Goal: Transaction & Acquisition: Purchase product/service

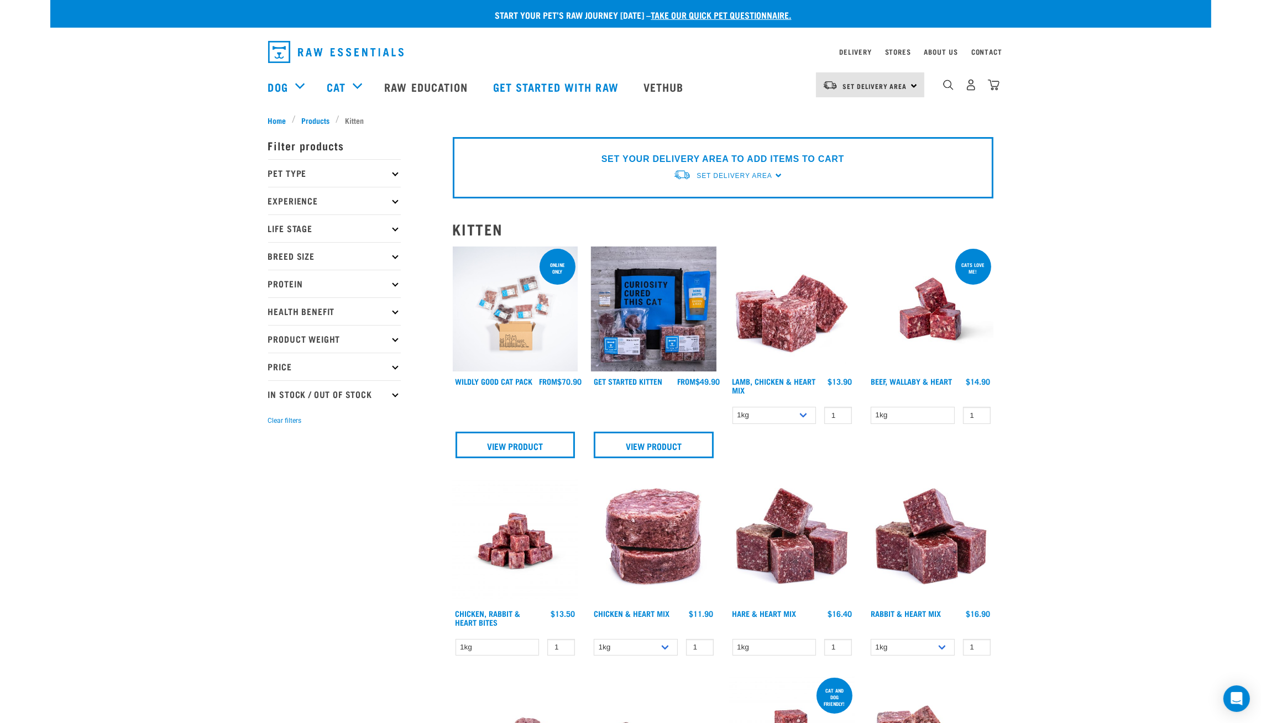
click at [541, 320] on img at bounding box center [515, 309] width 125 height 125
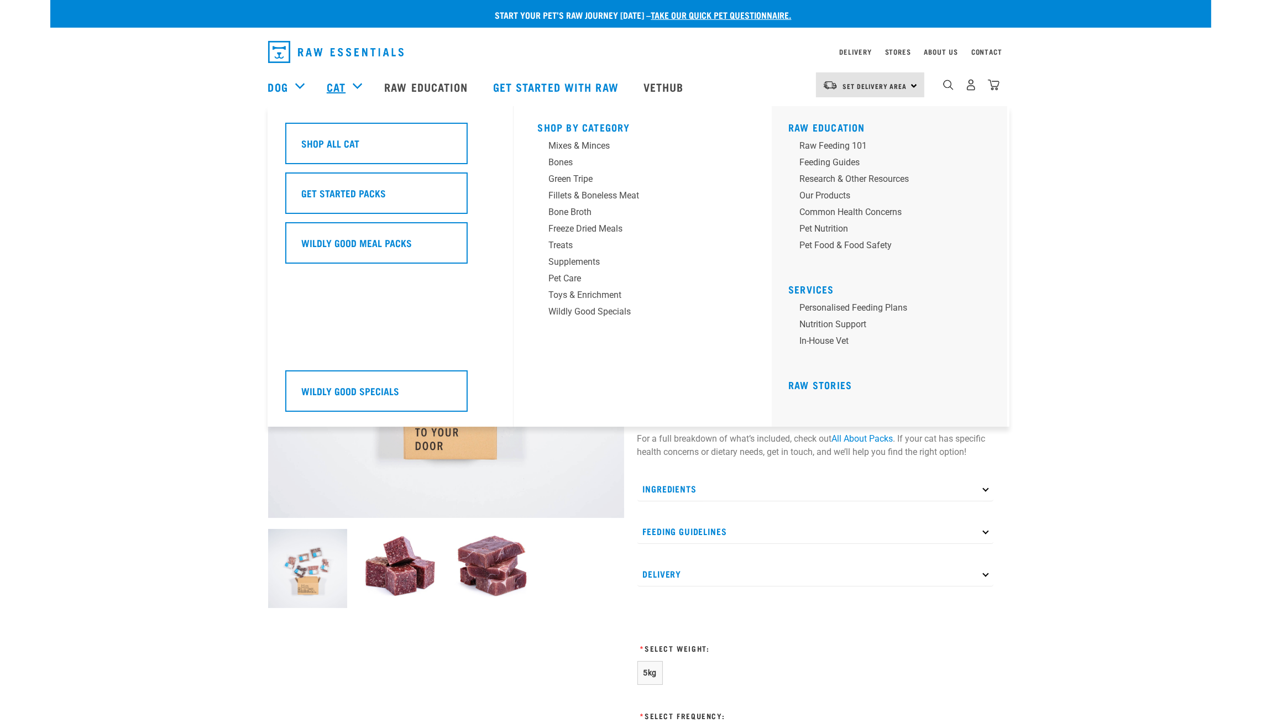
click at [328, 93] on link "Cat" at bounding box center [336, 87] width 19 height 17
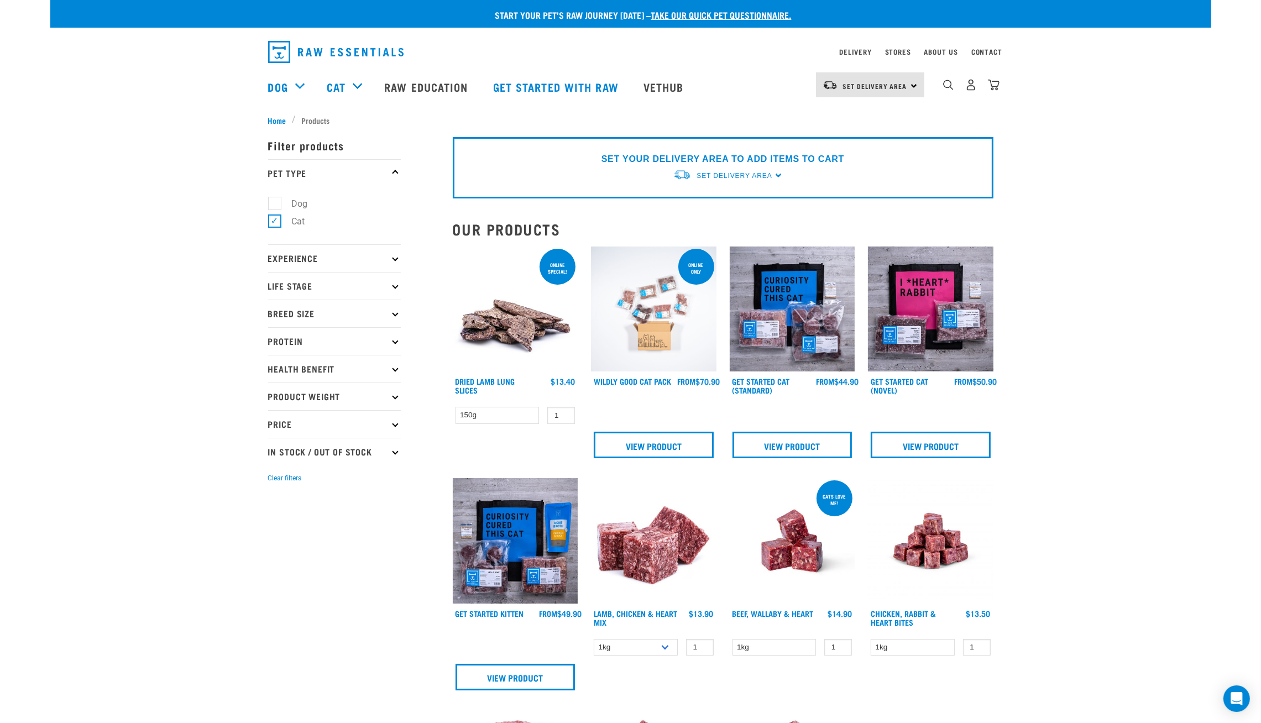
click at [677, 313] on img at bounding box center [653, 309] width 125 height 125
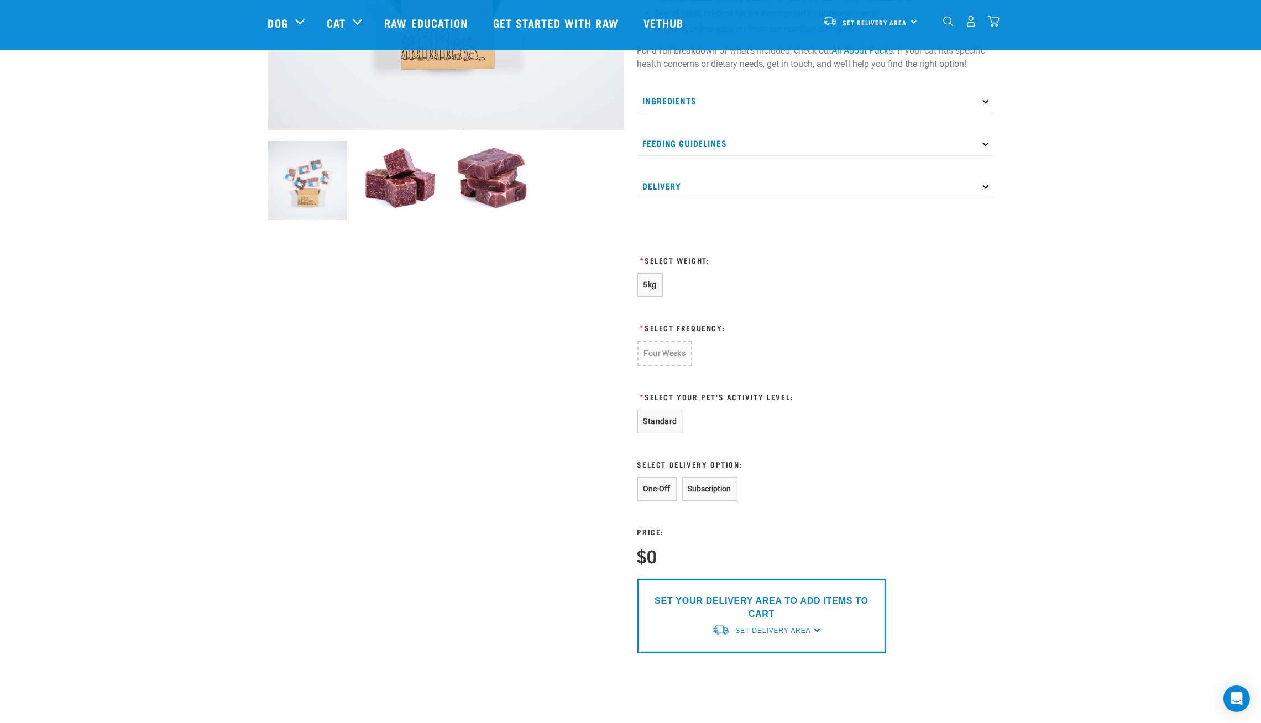
scroll to position [299, 0]
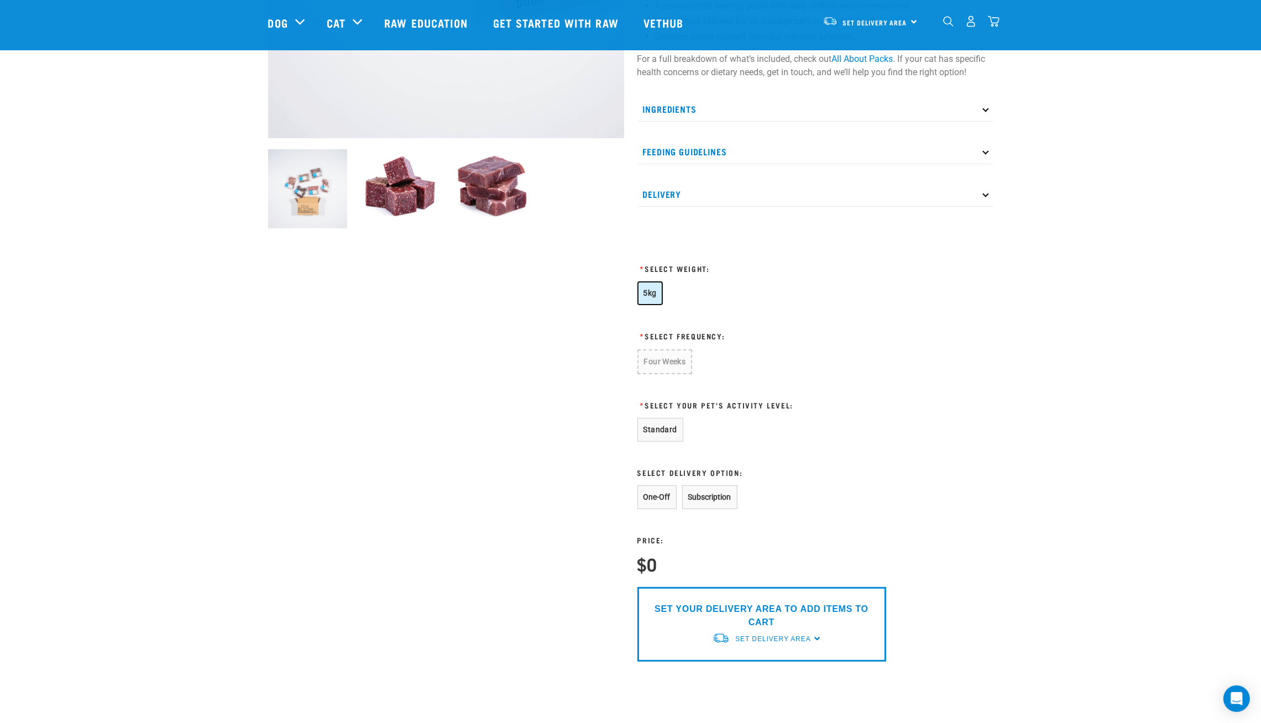
click at [646, 298] on button "5kg" at bounding box center [649, 293] width 25 height 24
click at [662, 361] on button "Four Weeks" at bounding box center [664, 361] width 54 height 24
click at [664, 427] on button "Standard" at bounding box center [660, 429] width 46 height 24
click at [657, 499] on button "One-Off" at bounding box center [656, 496] width 39 height 24
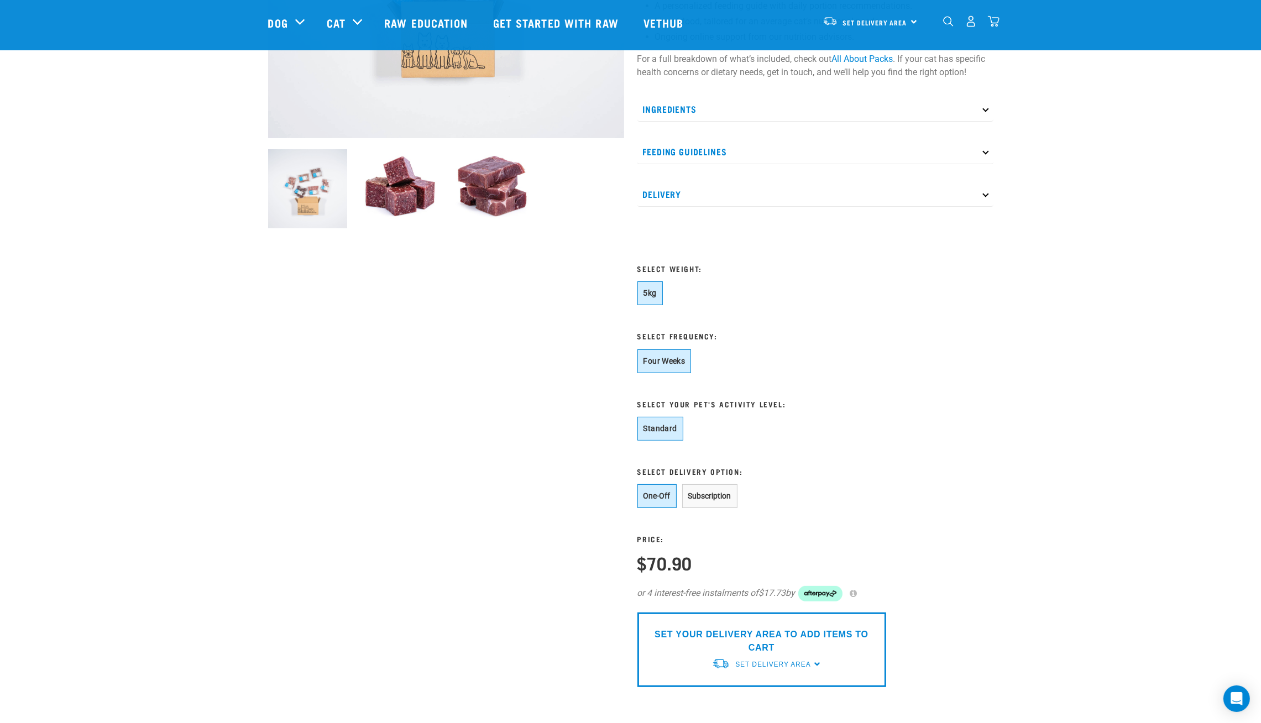
click at [754, 415] on form "5kg * Select Frequency: Four Weeks * One-Off Price:" at bounding box center [761, 484] width 249 height 406
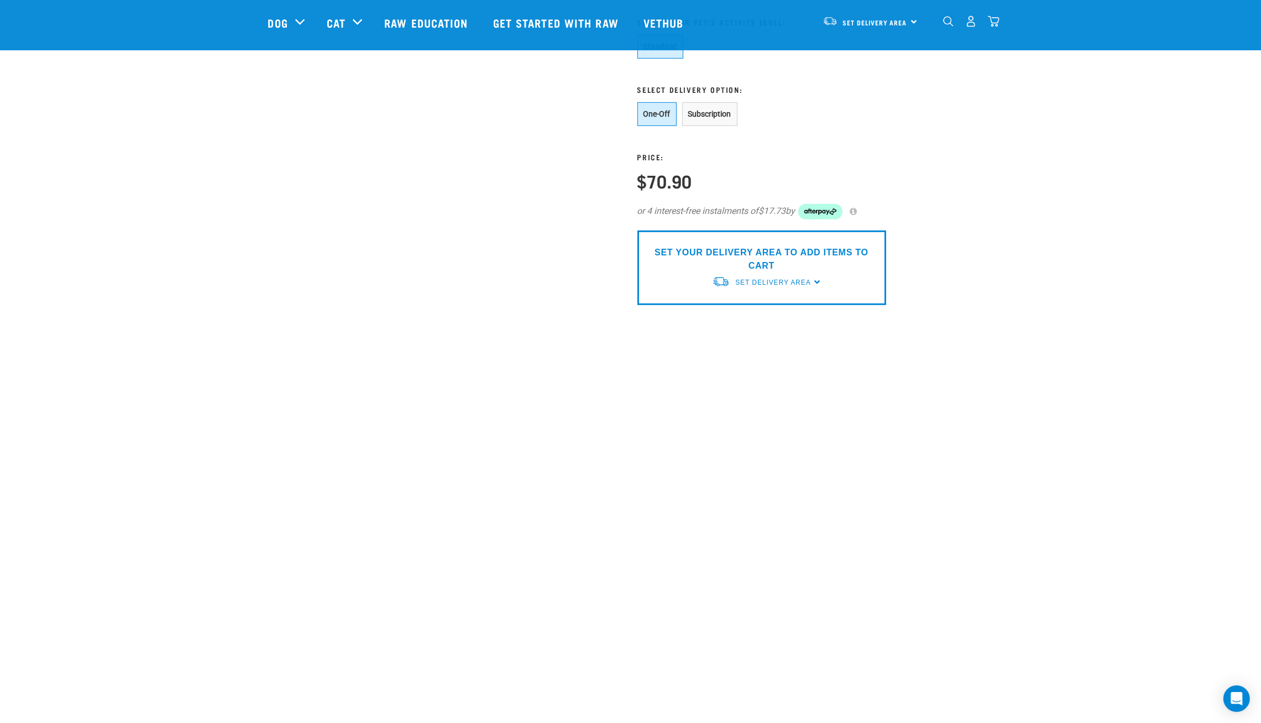
scroll to position [697, 0]
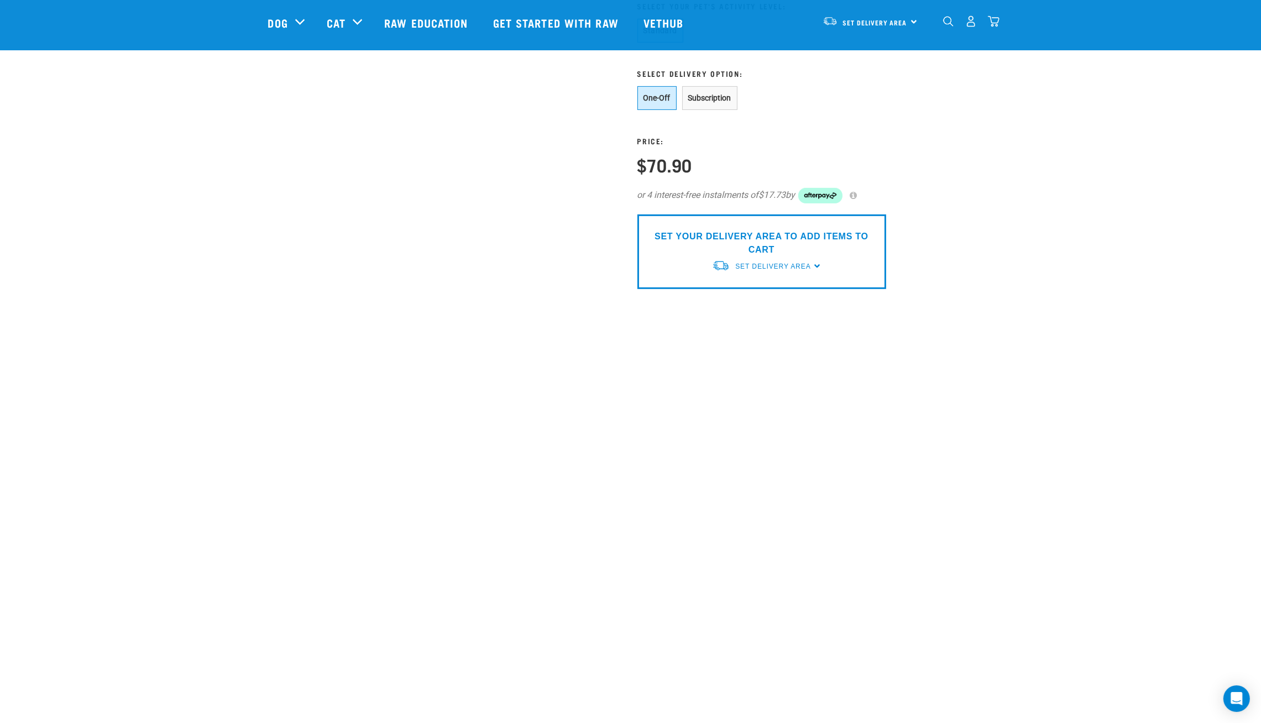
click at [910, 23] on div "Set Delivery Area North Island South Island" at bounding box center [870, 21] width 108 height 25
click at [865, 56] on link "[GEOGRAPHIC_DATA]" at bounding box center [869, 52] width 106 height 24
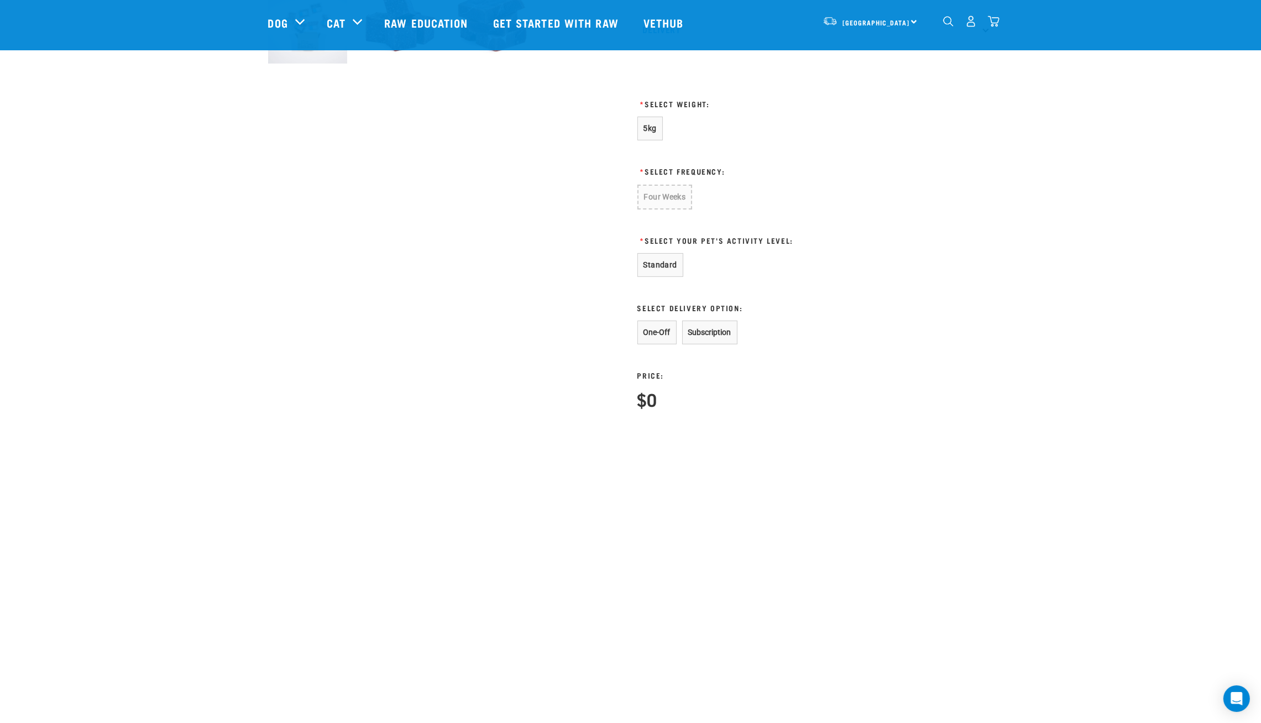
scroll to position [240, 0]
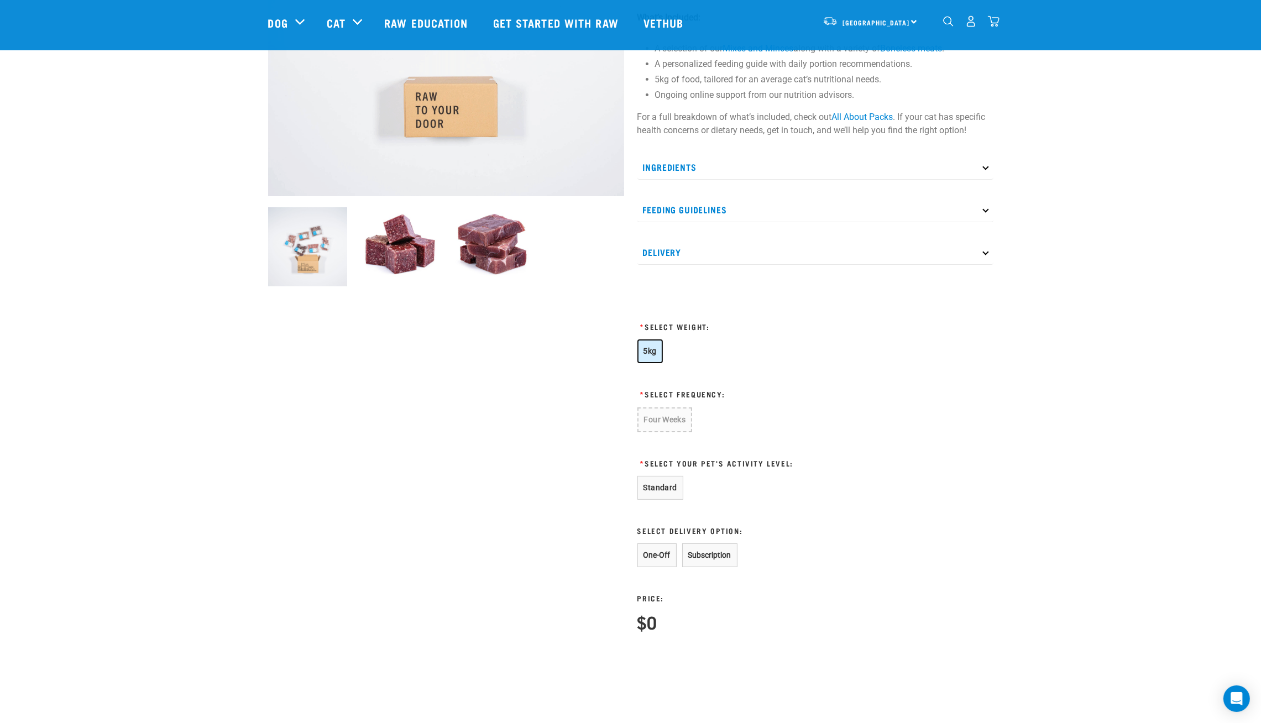
click at [647, 361] on button "5kg" at bounding box center [649, 351] width 25 height 24
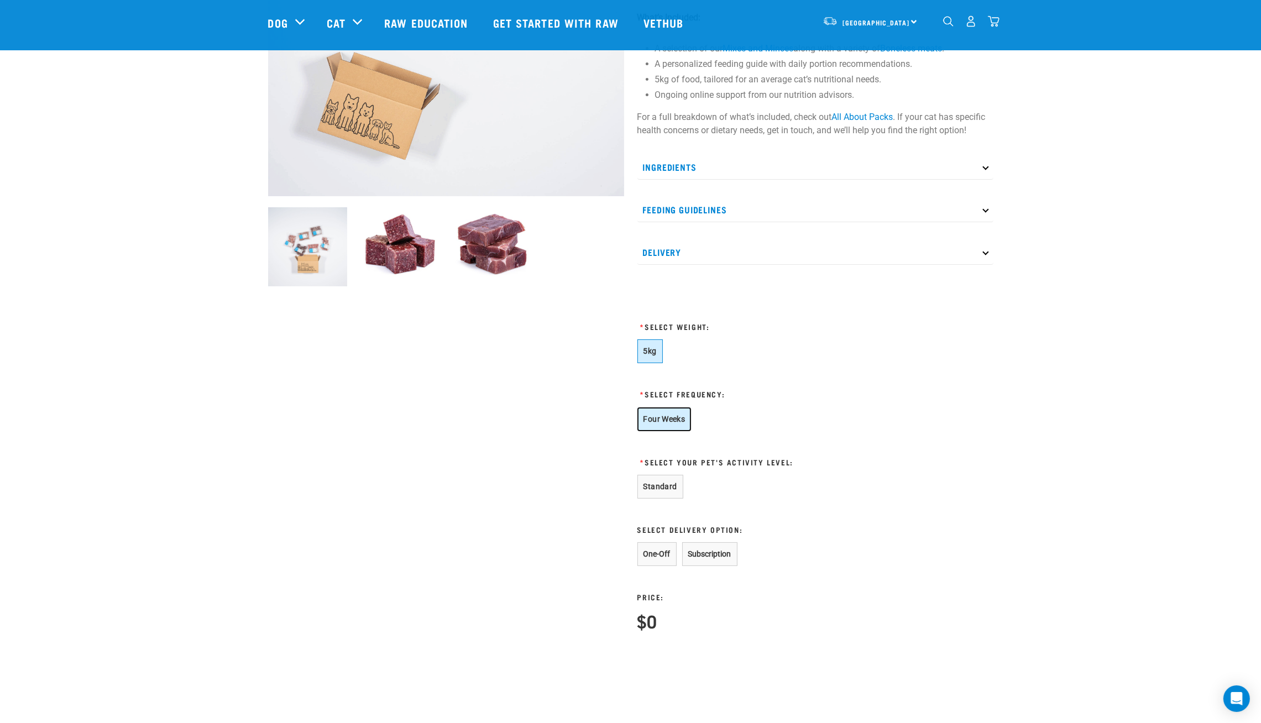
click at [662, 415] on button "Four Weeks" at bounding box center [664, 419] width 54 height 24
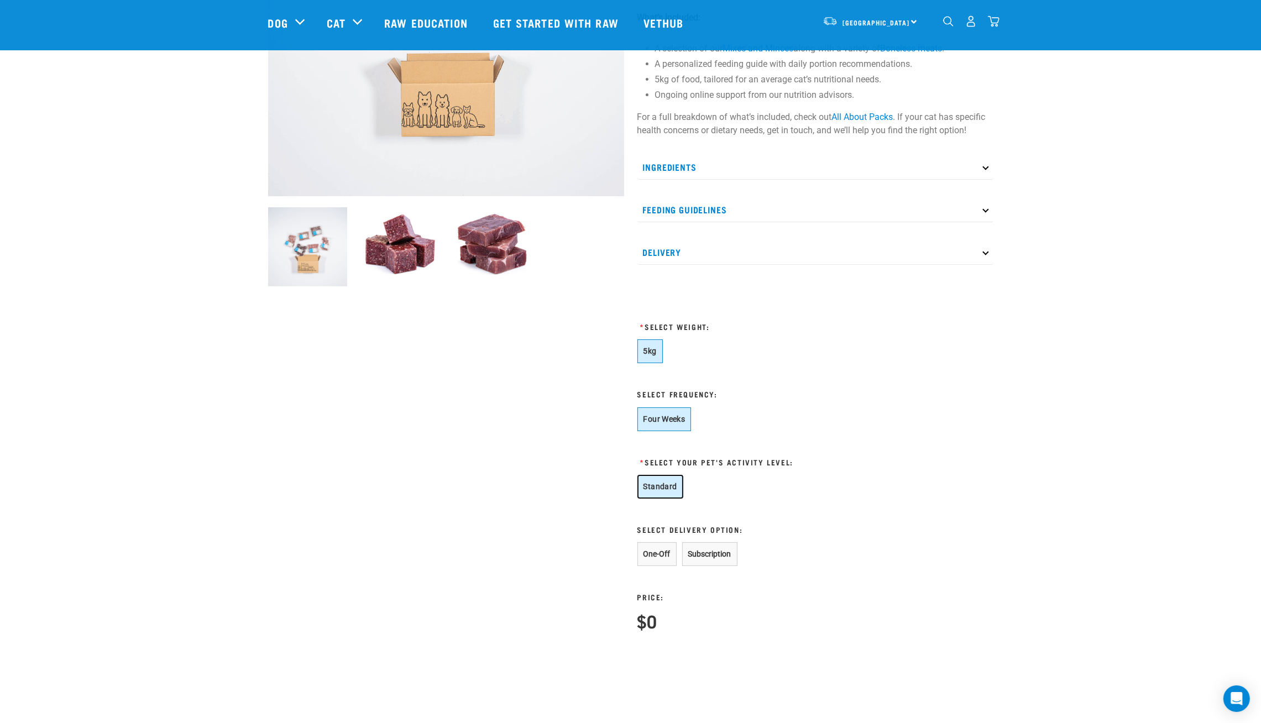
click at [662, 495] on button "Standard" at bounding box center [660, 487] width 46 height 24
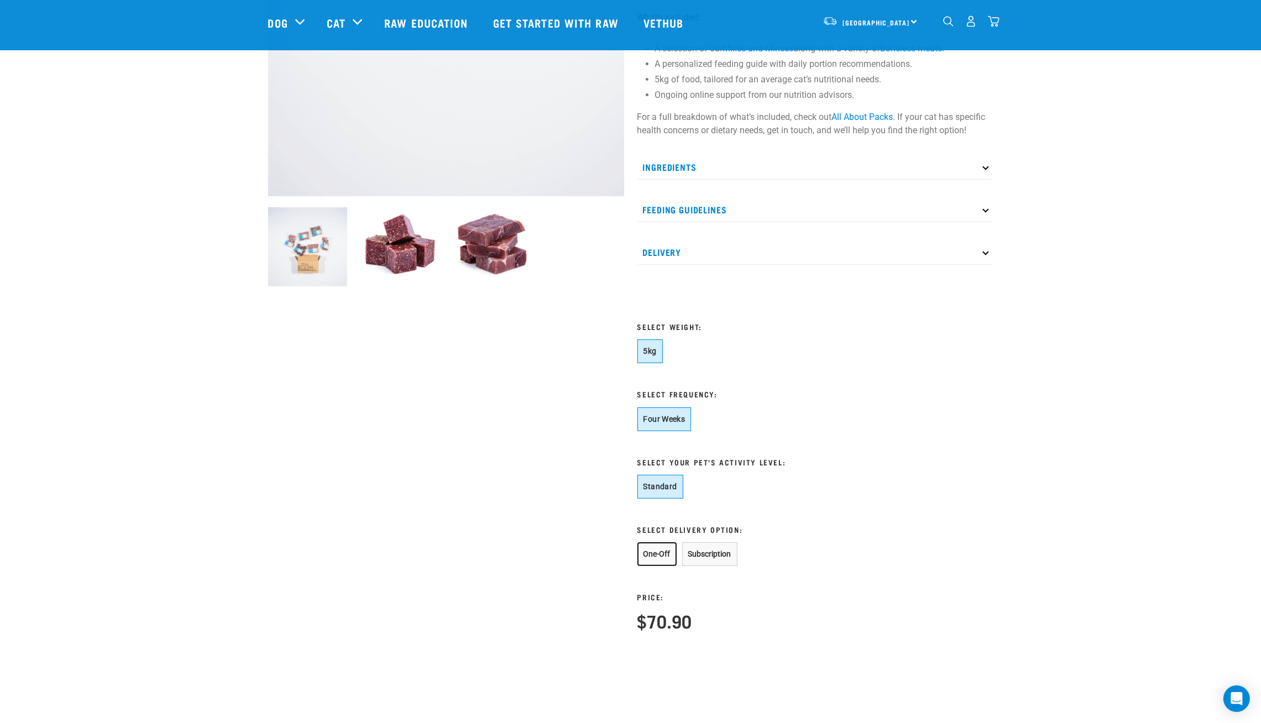
click at [654, 543] on button "One-Off" at bounding box center [656, 554] width 39 height 24
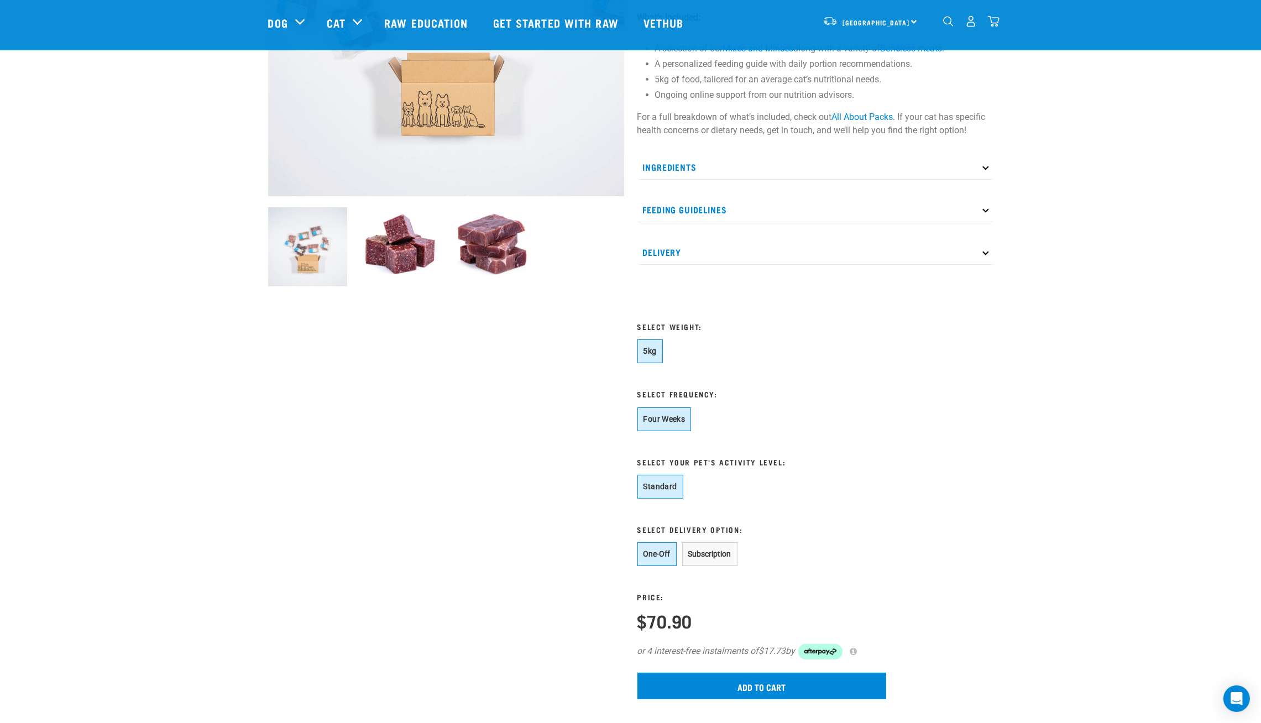
click at [539, 505] on div at bounding box center [445, 265] width 369 height 881
click at [702, 556] on button "Subscription" at bounding box center [709, 554] width 55 height 24
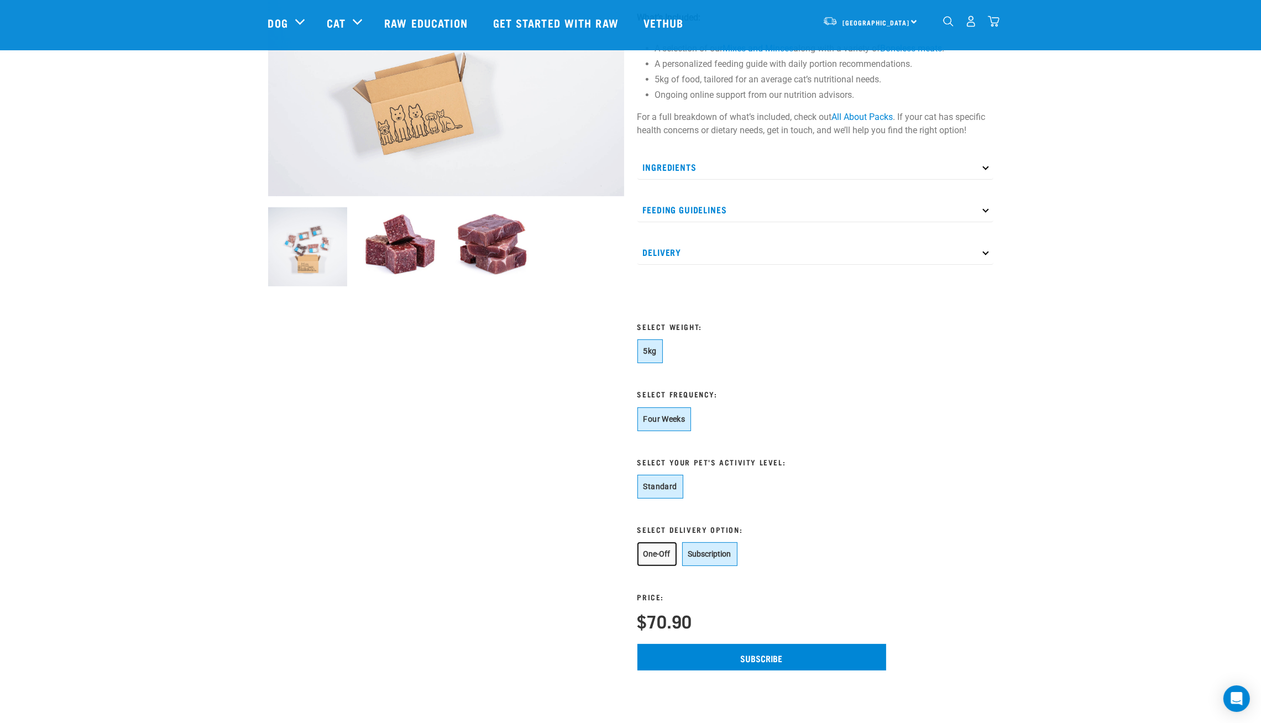
click at [645, 551] on button "One-Off" at bounding box center [656, 554] width 39 height 24
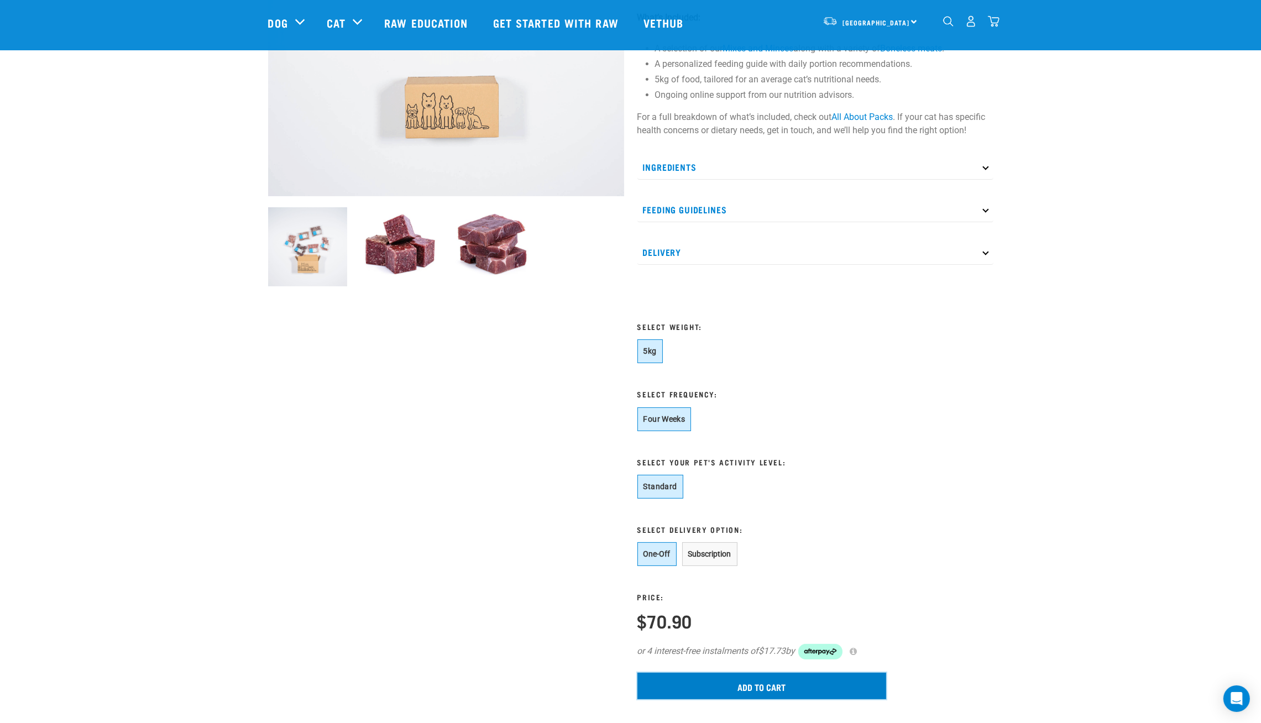
click at [722, 688] on input "Add to cart" at bounding box center [761, 686] width 249 height 27
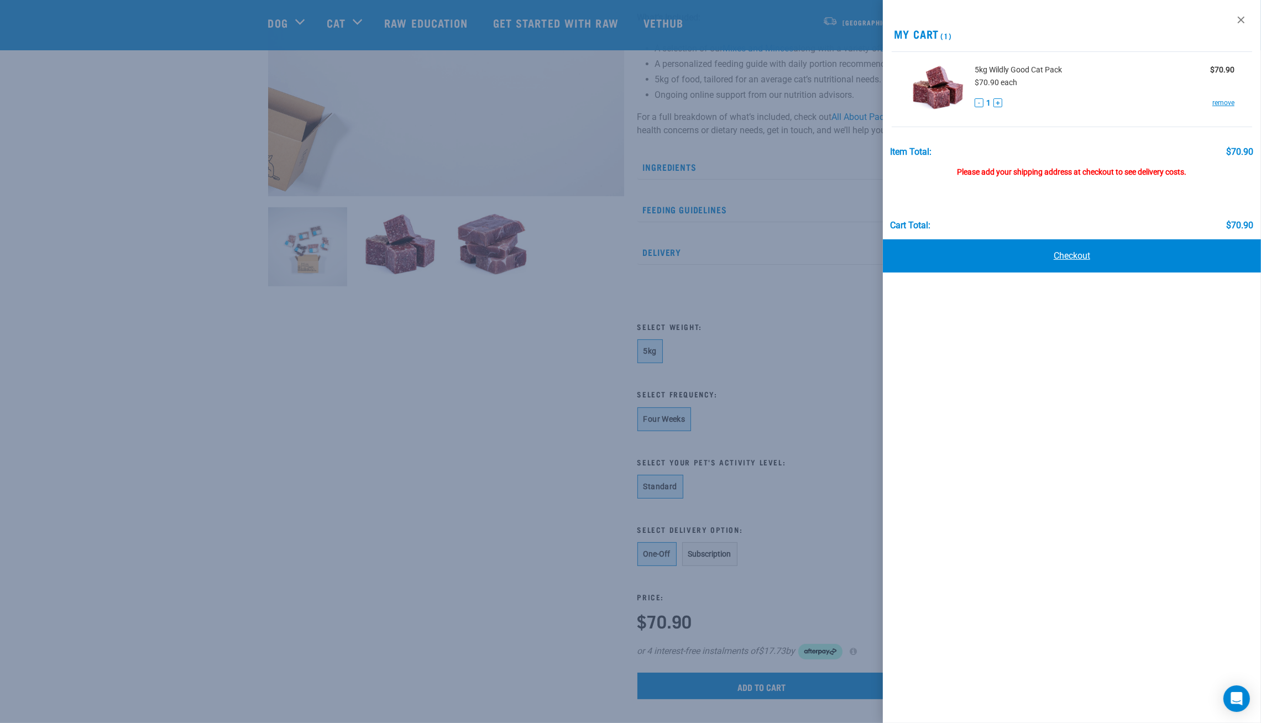
click at [1053, 253] on link "Checkout" at bounding box center [1072, 255] width 378 height 33
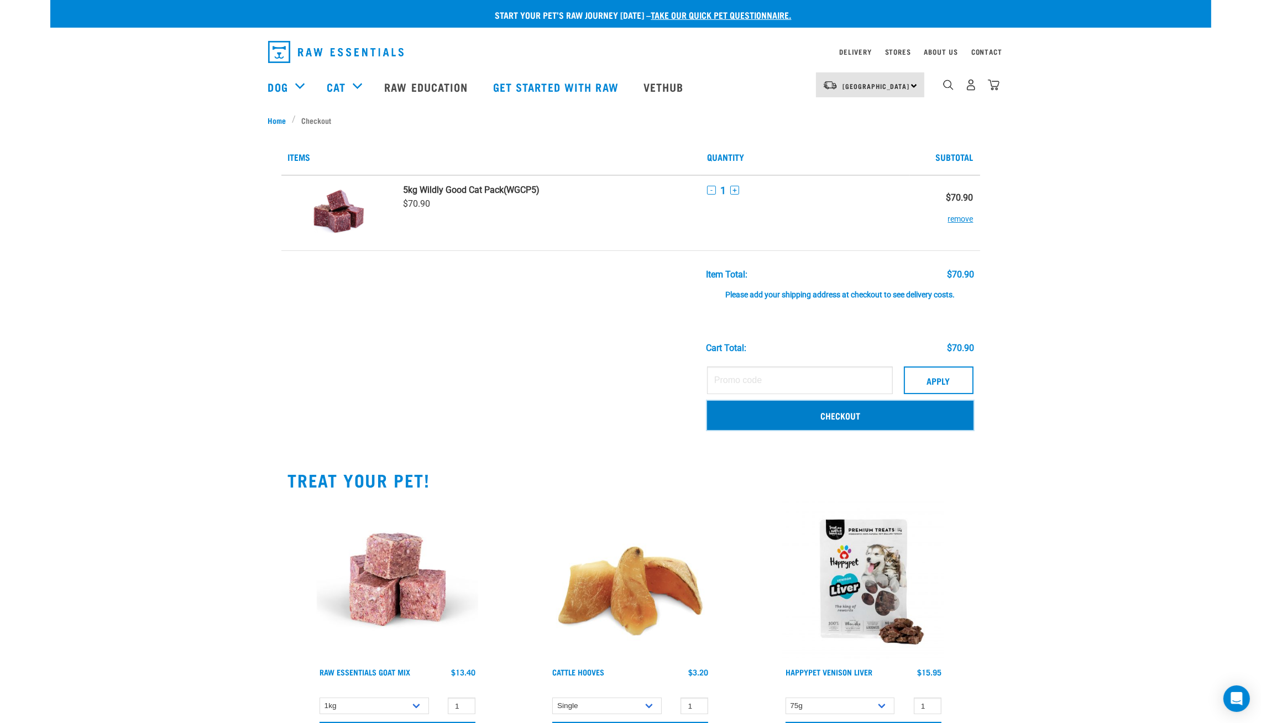
click at [880, 413] on link "Checkout" at bounding box center [840, 415] width 266 height 29
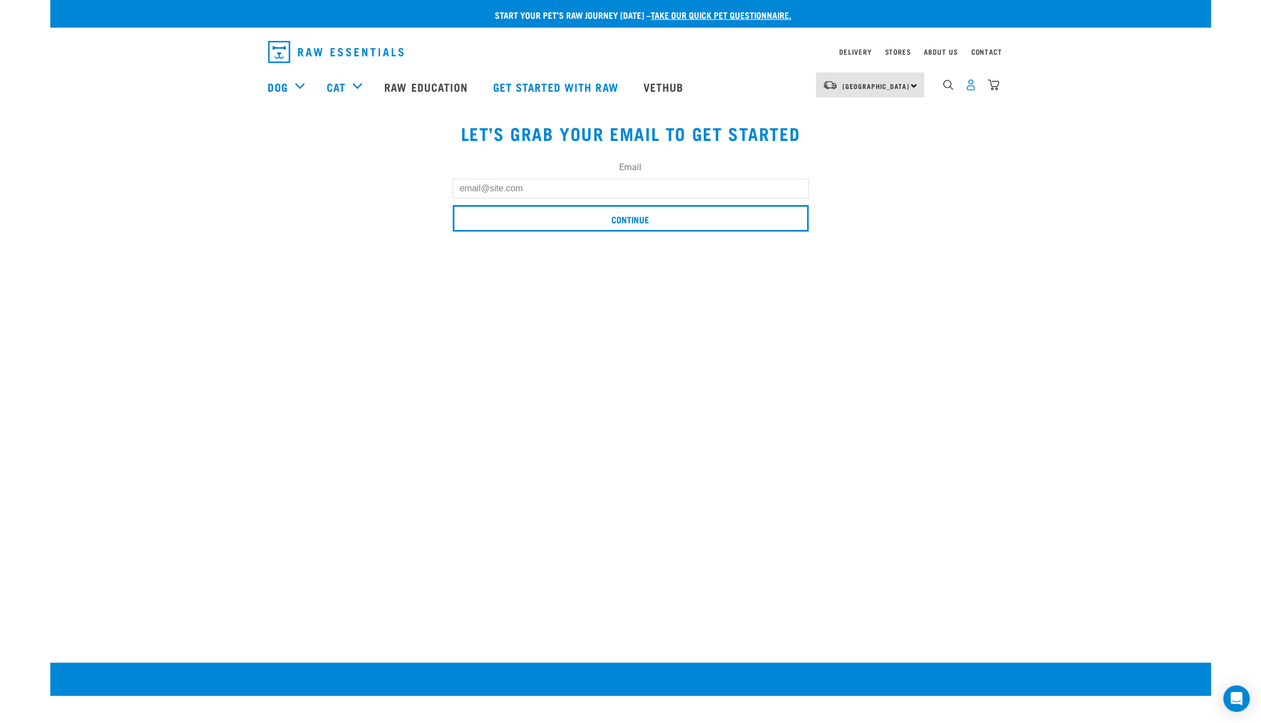
click at [974, 88] on img "dropdown navigation" at bounding box center [971, 85] width 12 height 12
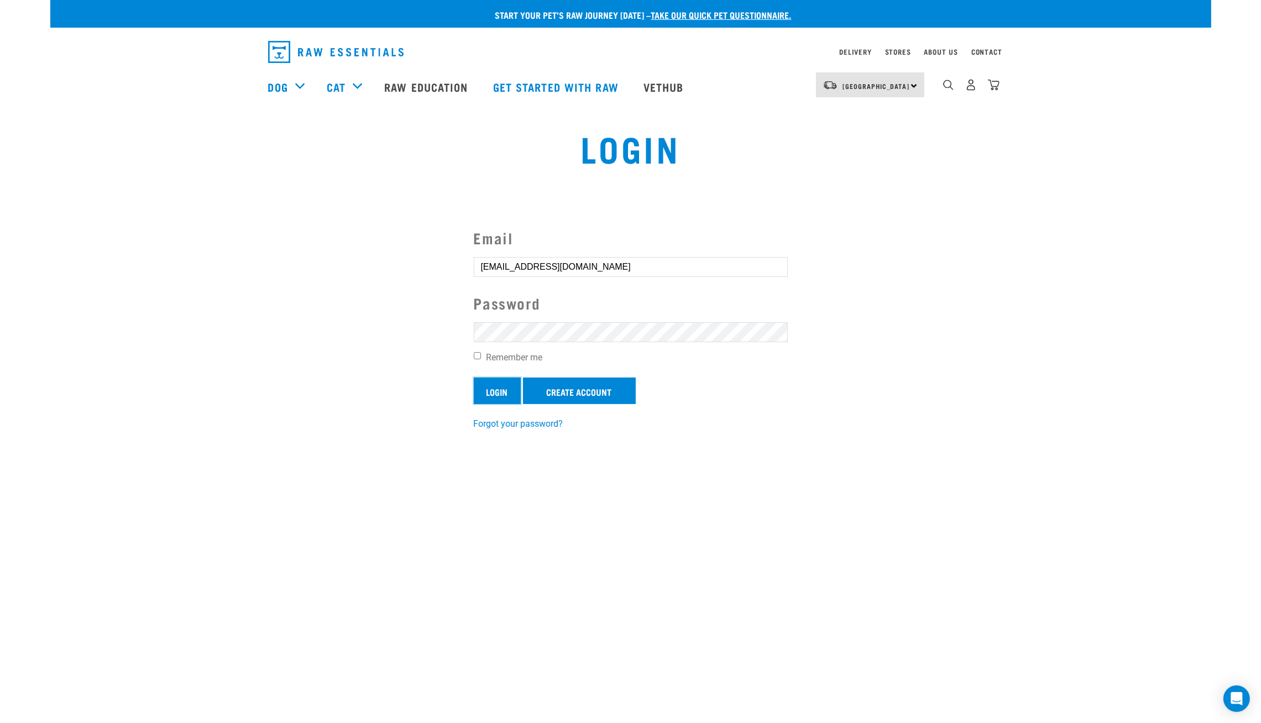
click at [503, 382] on input "Login" at bounding box center [497, 391] width 47 height 27
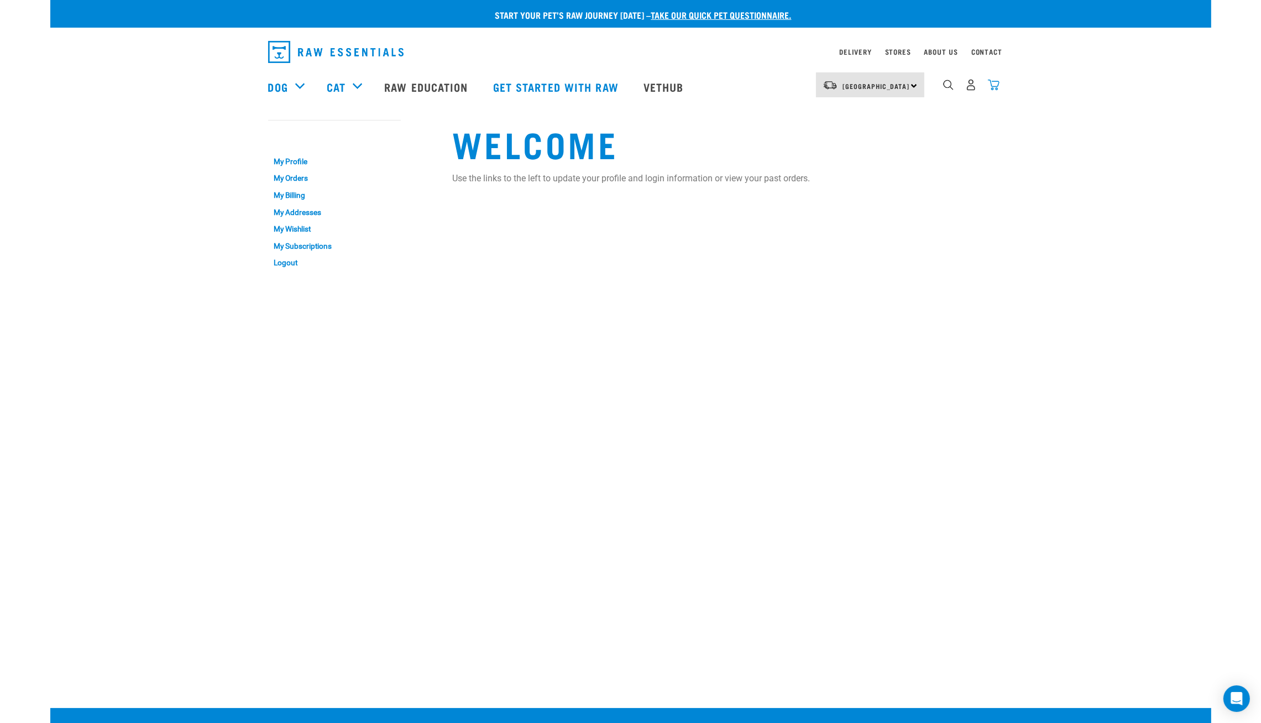
click at [993, 83] on img "dropdown navigation" at bounding box center [994, 85] width 12 height 12
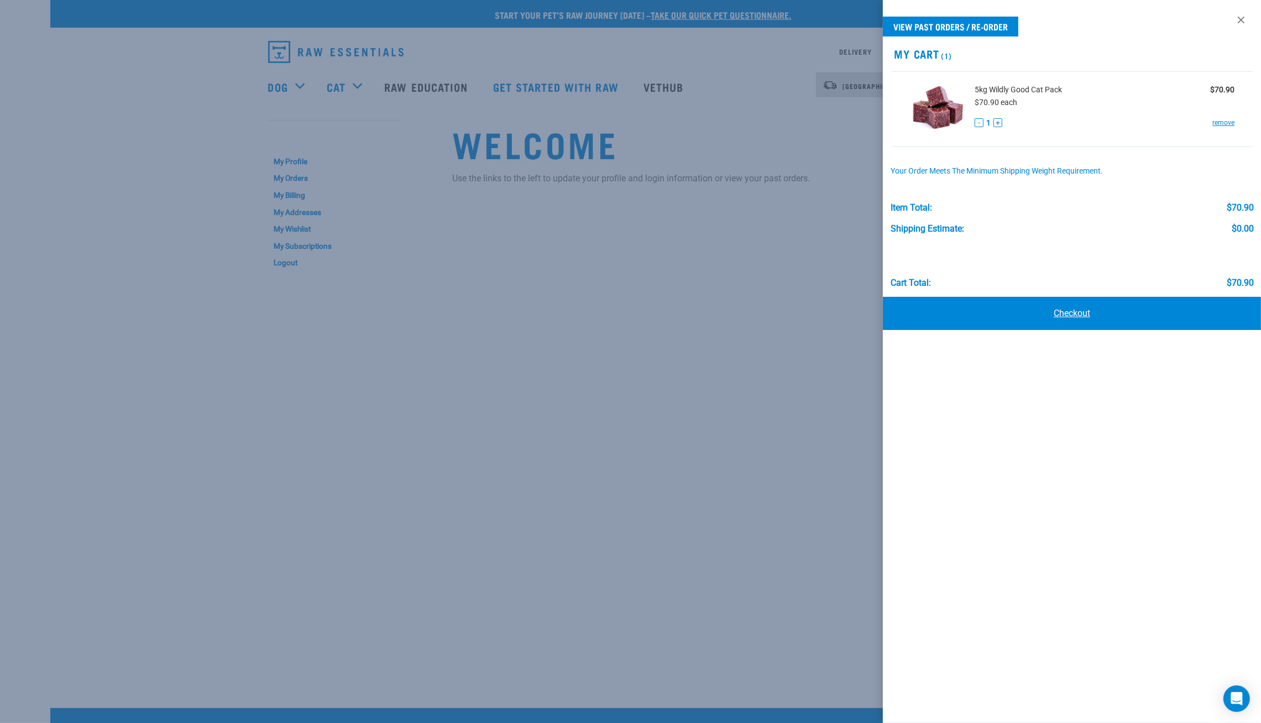
click at [1010, 315] on link "Checkout" at bounding box center [1072, 313] width 378 height 33
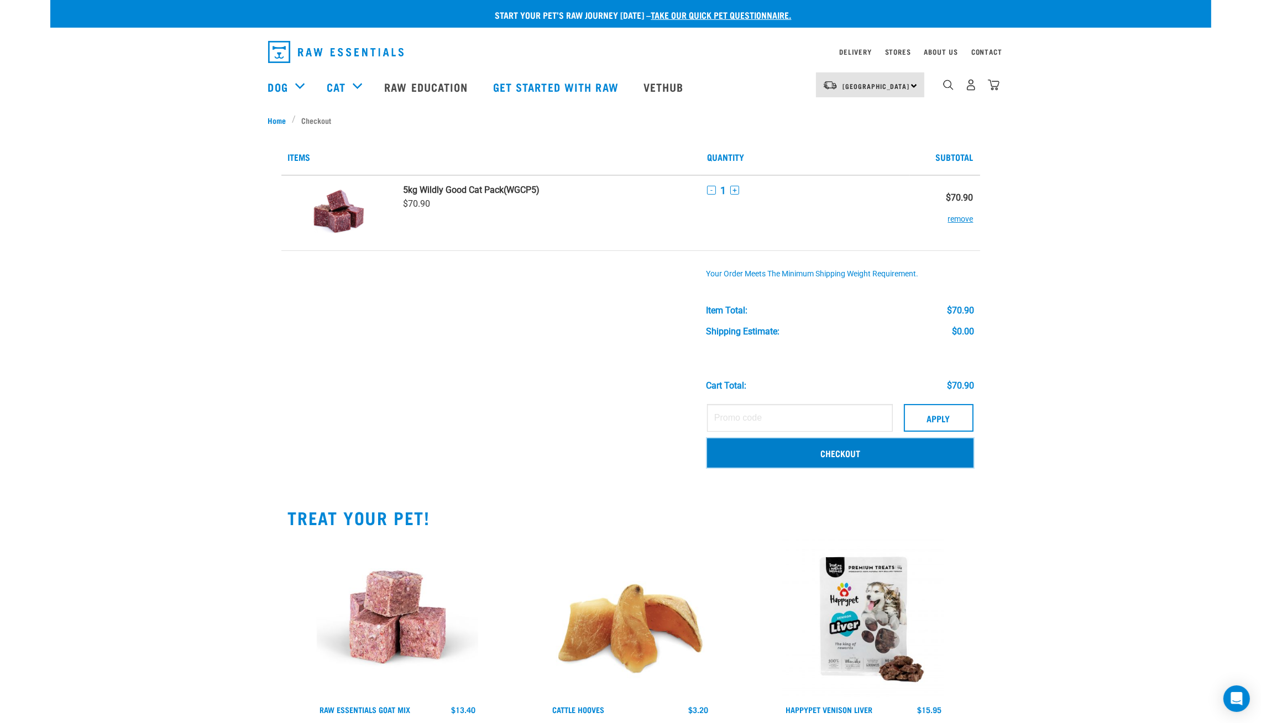
click at [904, 462] on link "Checkout" at bounding box center [840, 452] width 266 height 29
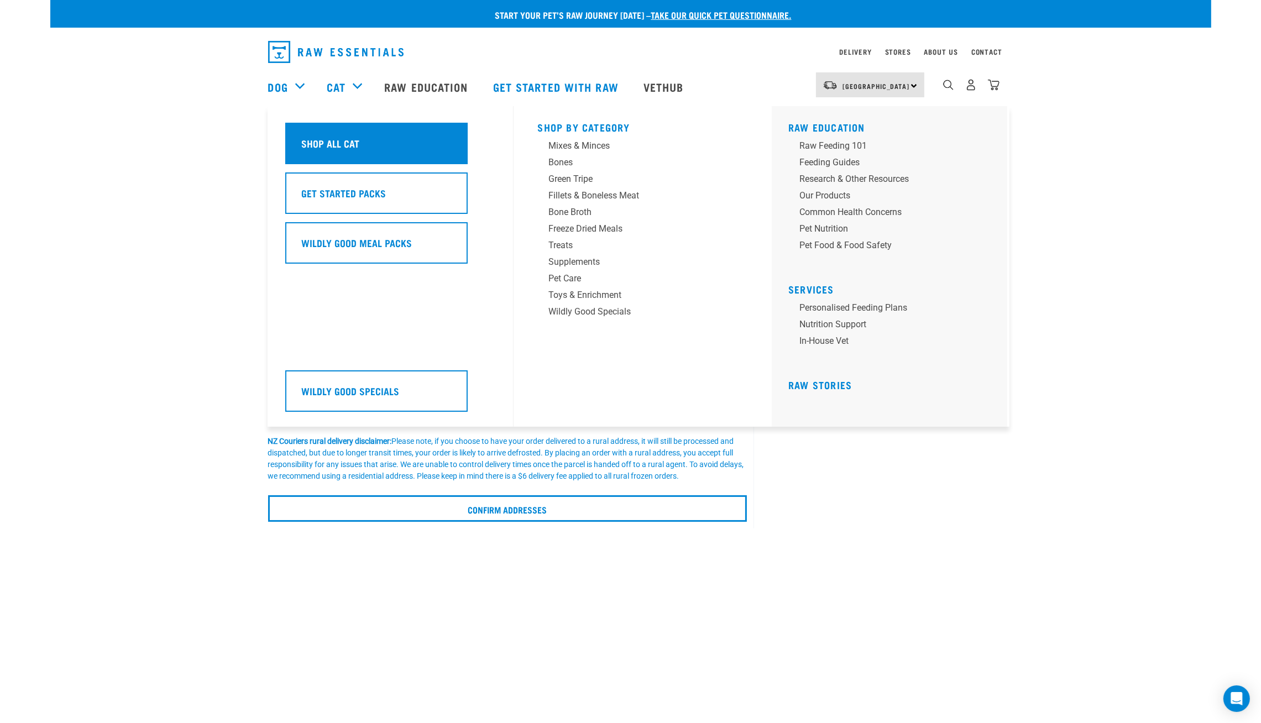
click at [331, 141] on h5 "Shop All Cat" at bounding box center [330, 143] width 58 height 14
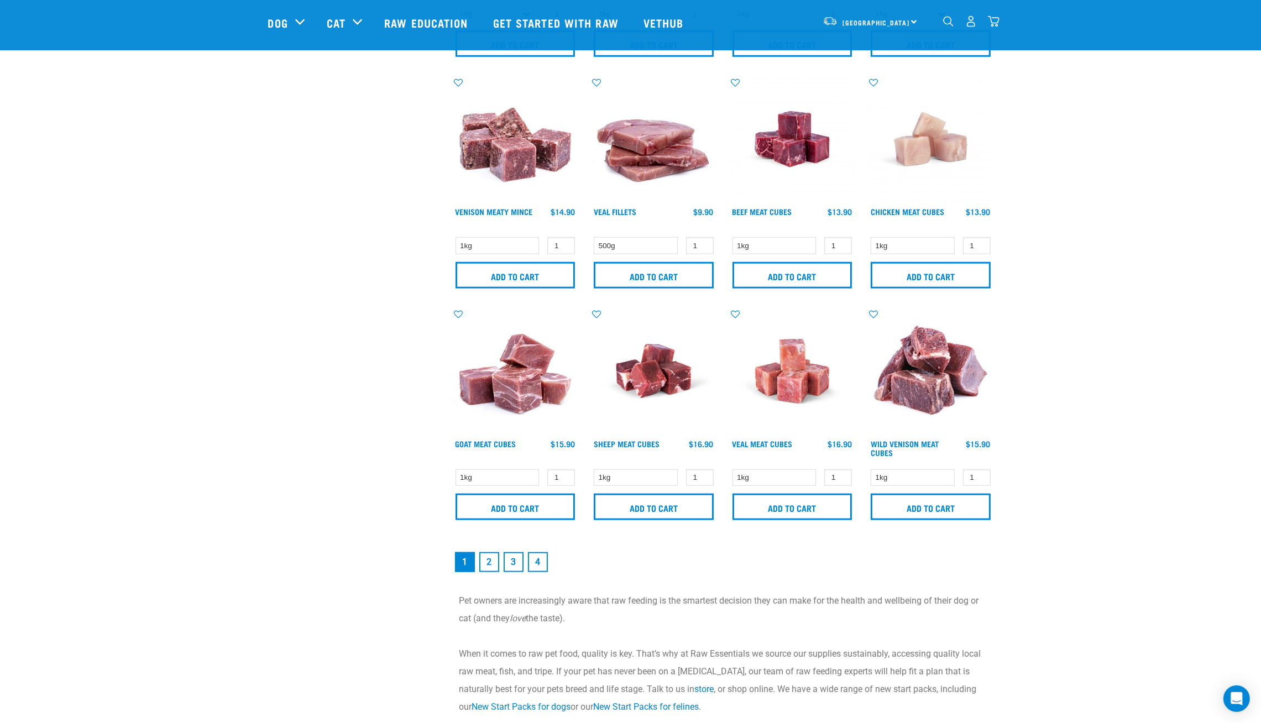
scroll to position [1426, 0]
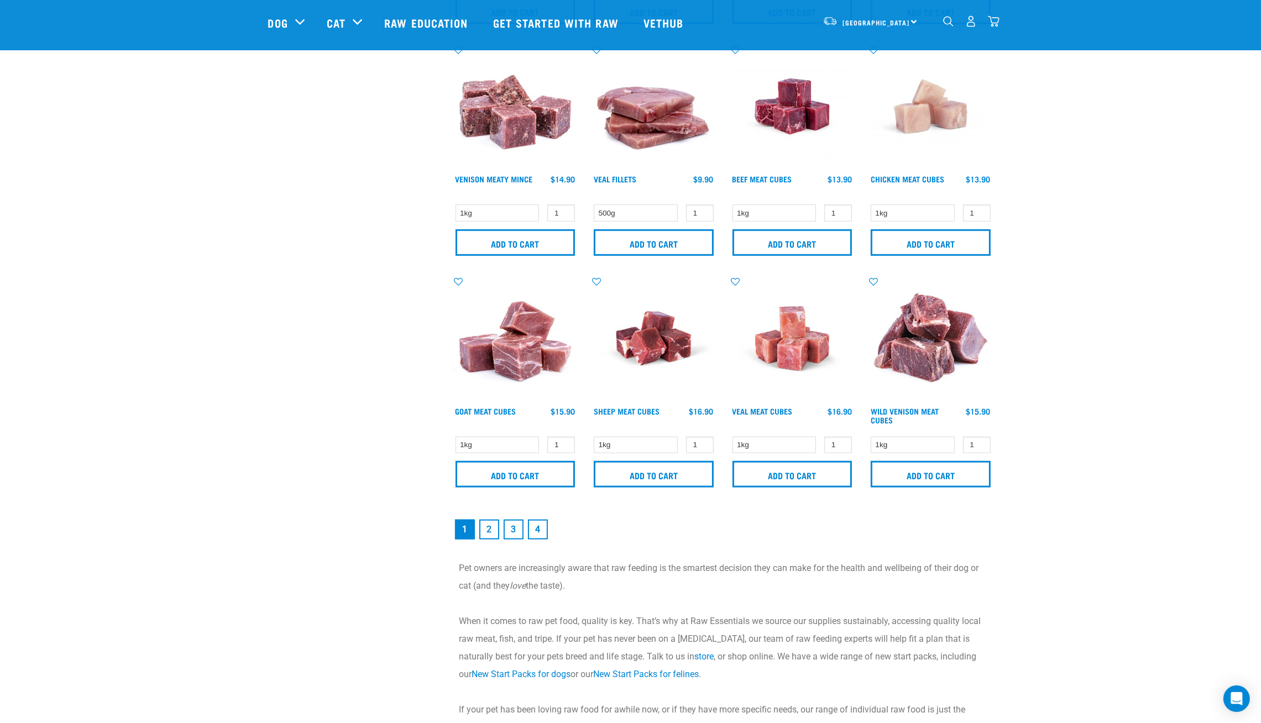
click at [483, 535] on link "2" at bounding box center [489, 530] width 20 height 20
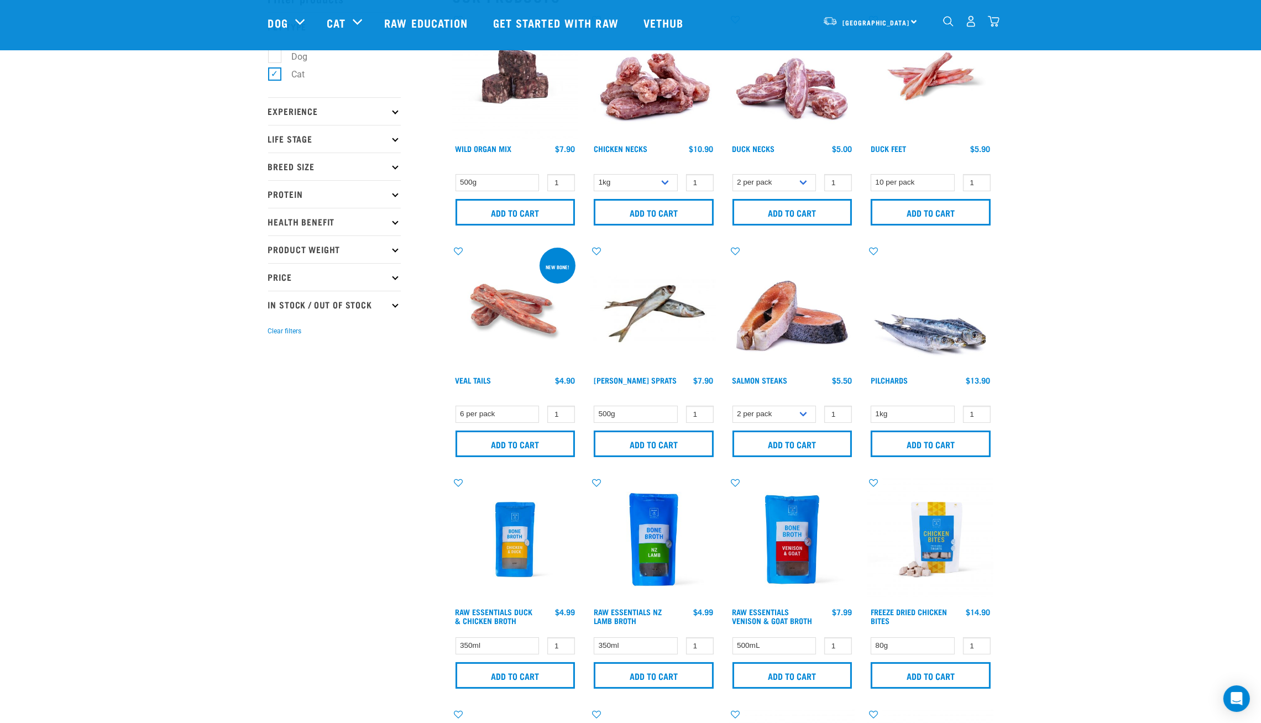
scroll to position [33, 0]
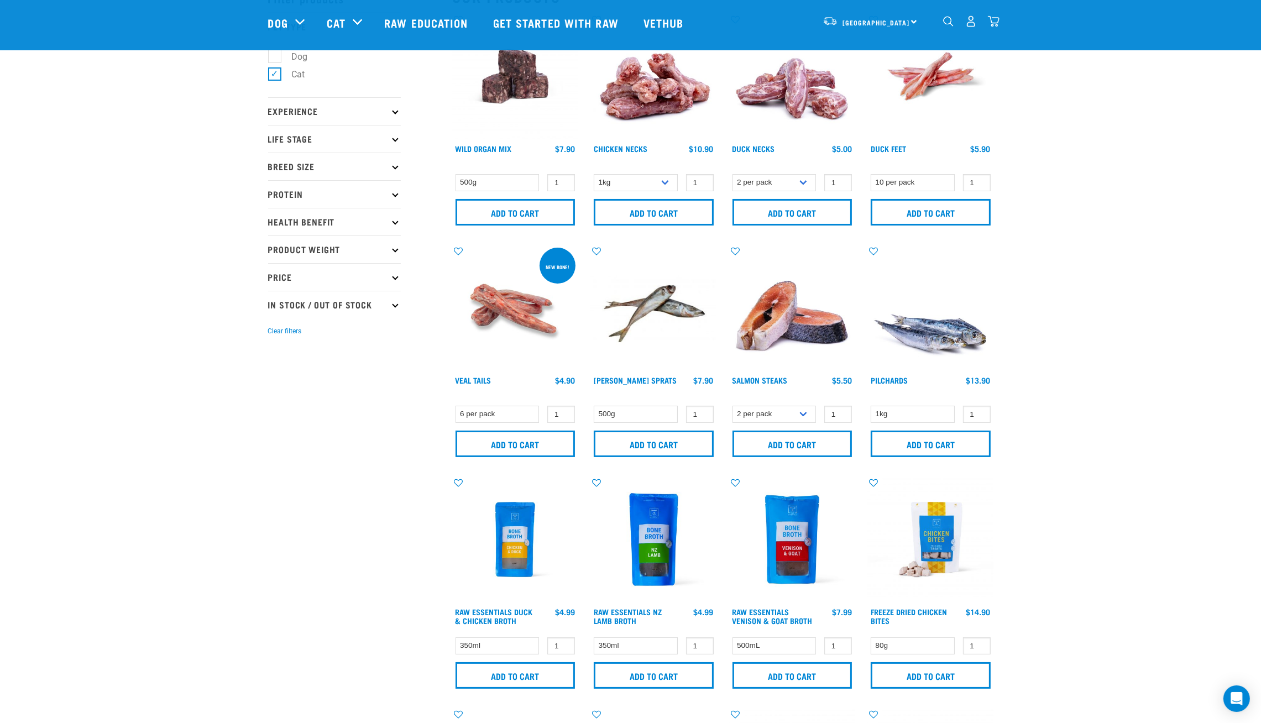
scroll to position [99, 0]
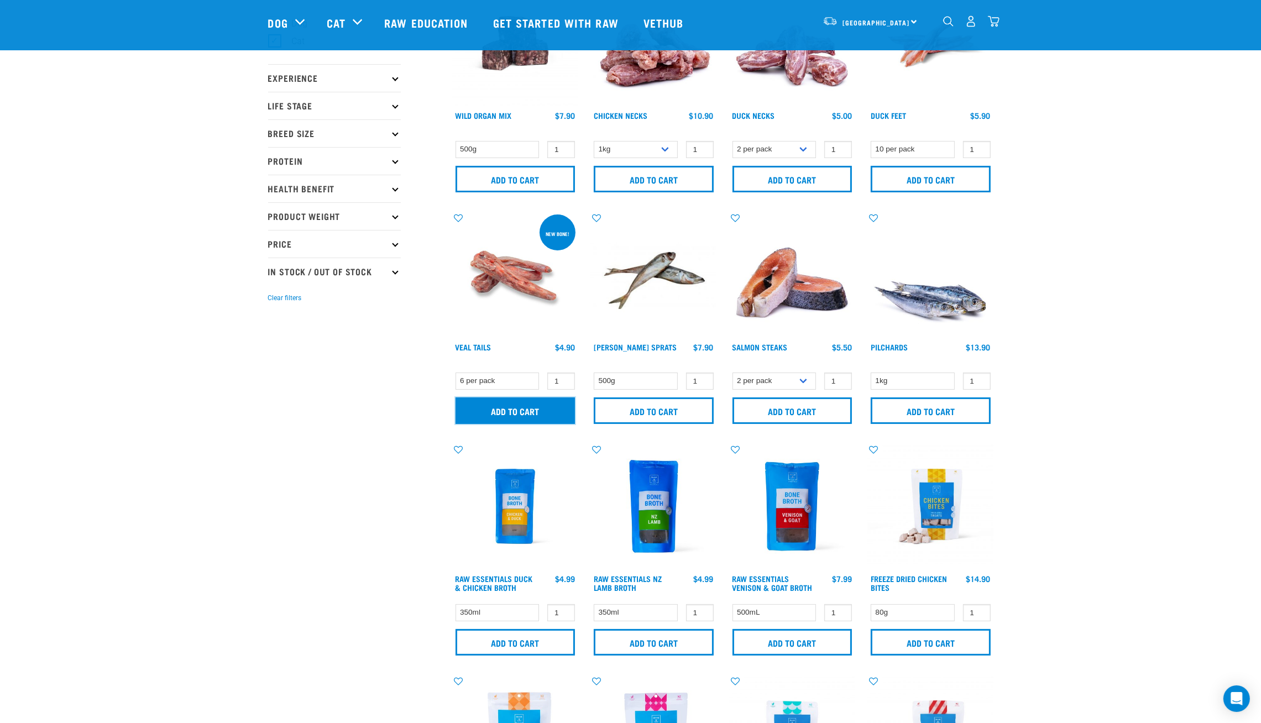
click at [538, 412] on input "Add to cart" at bounding box center [516, 410] width 120 height 27
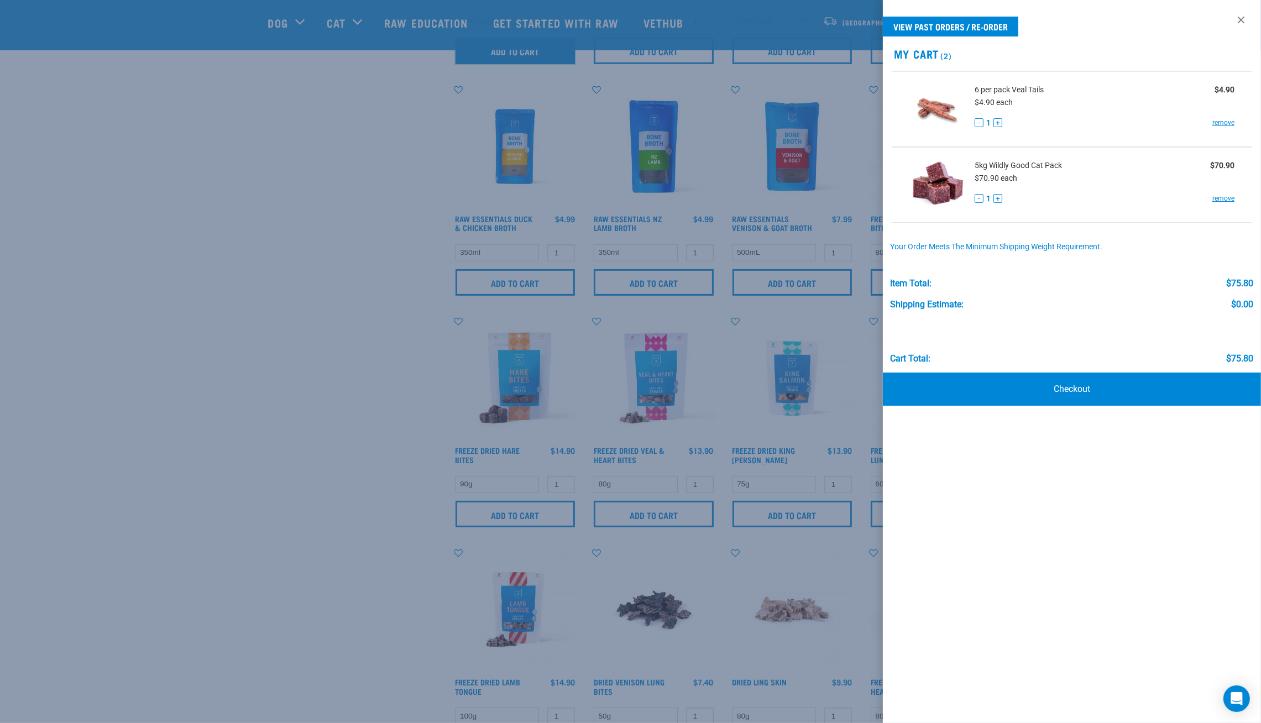
scroll to position [464, 0]
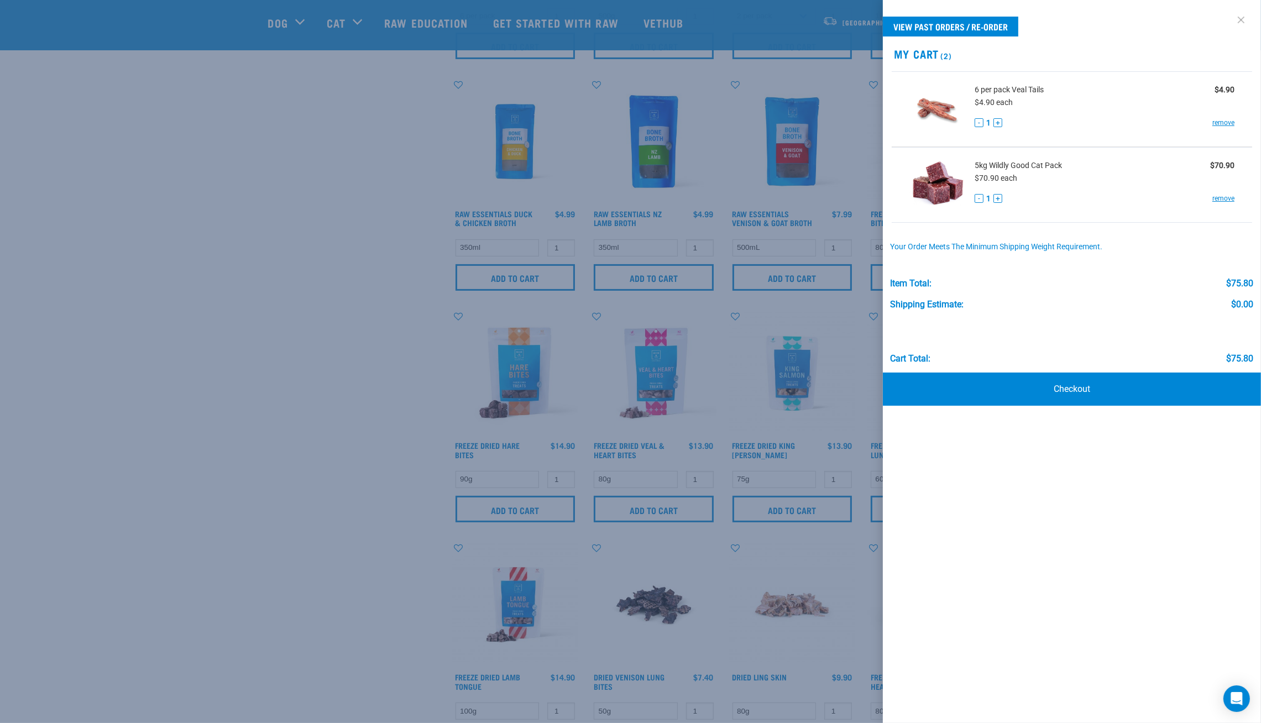
click at [1239, 20] on link at bounding box center [1241, 20] width 18 height 18
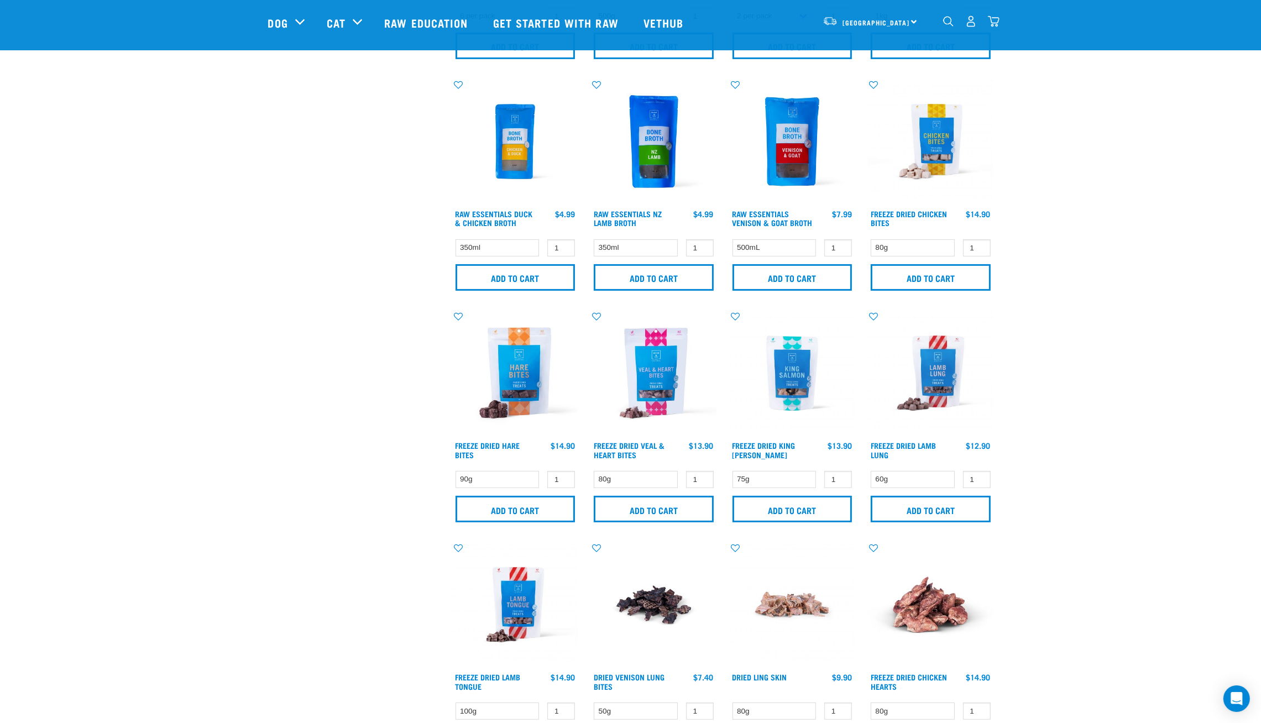
click at [1125, 265] on div "Start your pet’s raw journey today – take our quick pet questionnaire. Delivery…" at bounding box center [630, 522] width 1161 height 1972
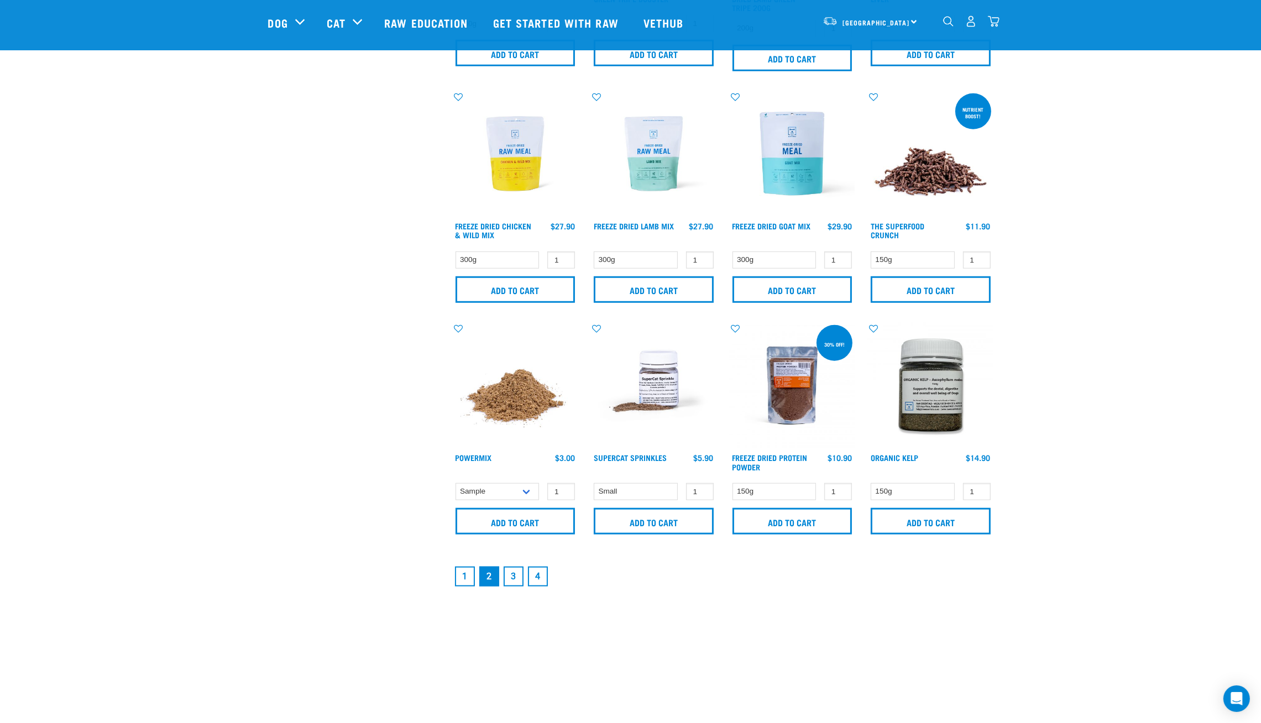
scroll to position [1393, 0]
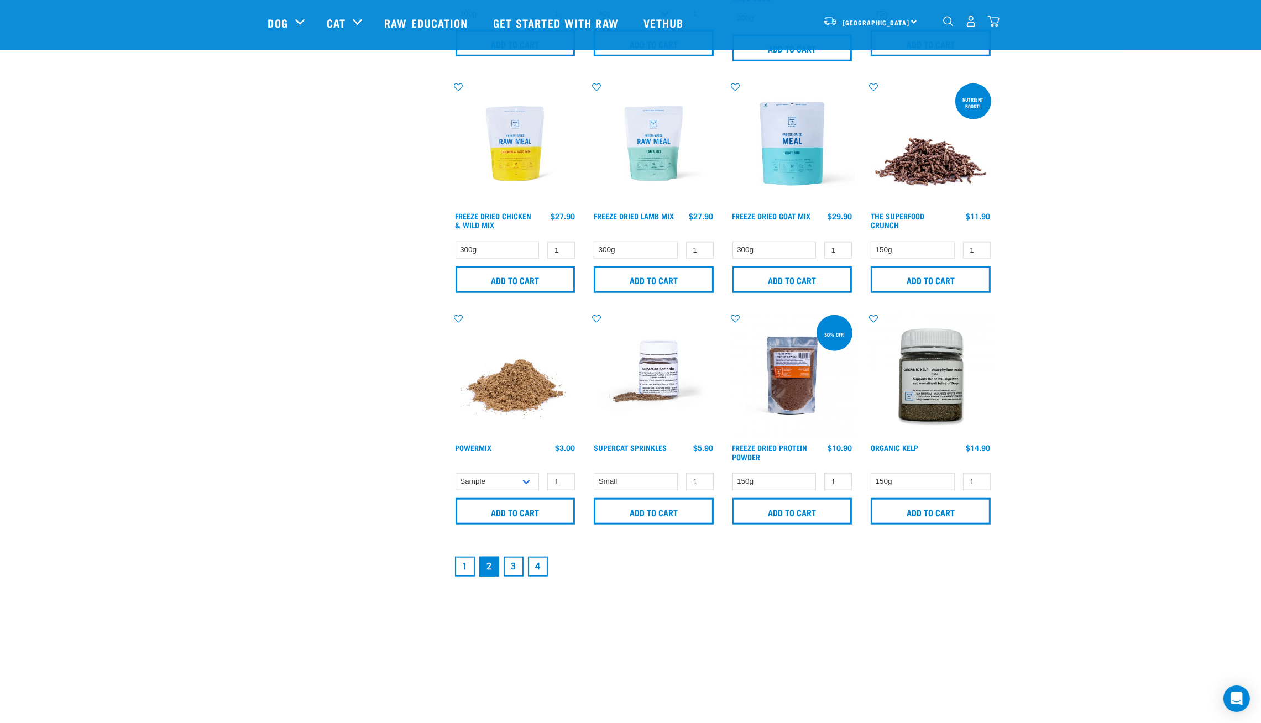
click at [515, 571] on link "3" at bounding box center [514, 567] width 20 height 20
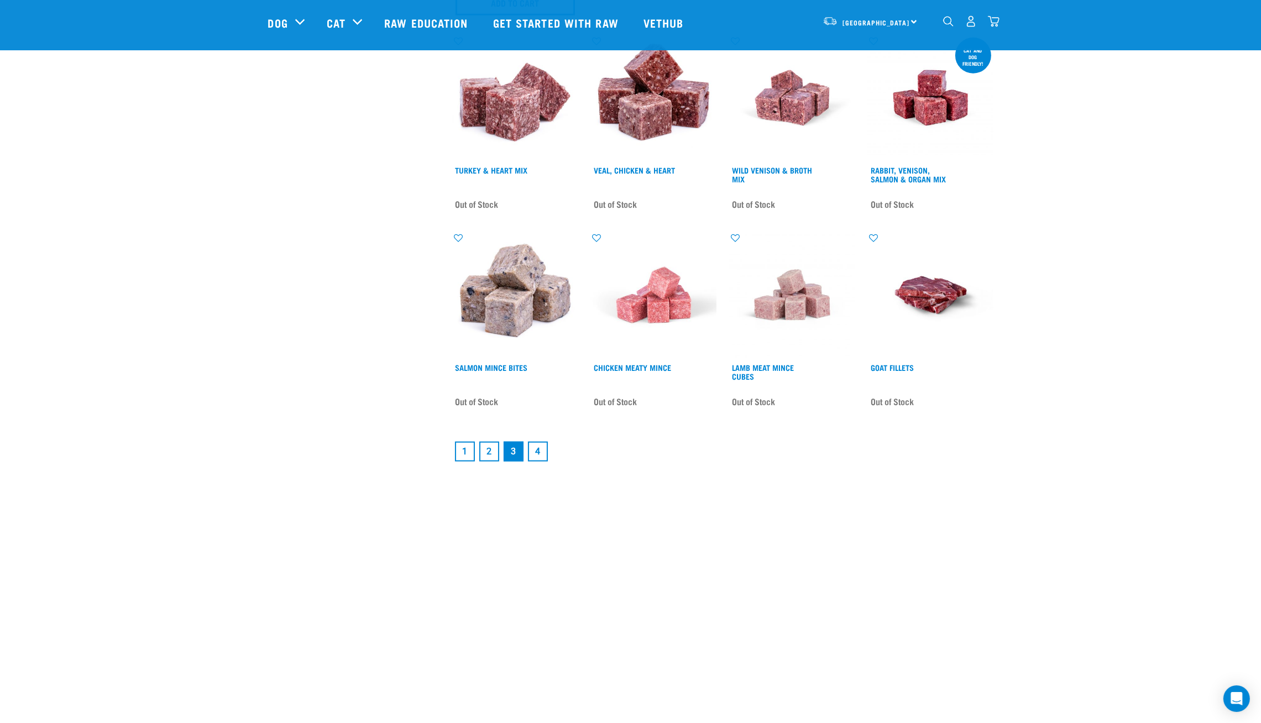
scroll to position [1459, 0]
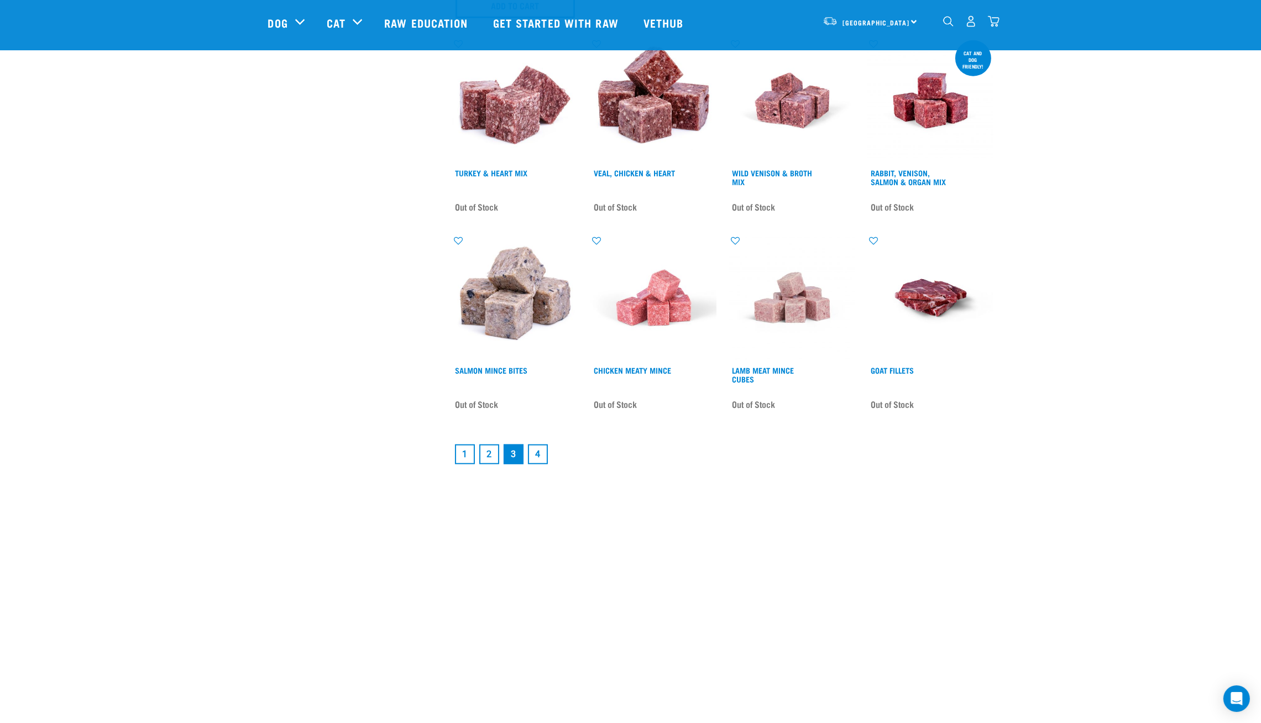
click at [490, 444] on link "2" at bounding box center [489, 454] width 20 height 20
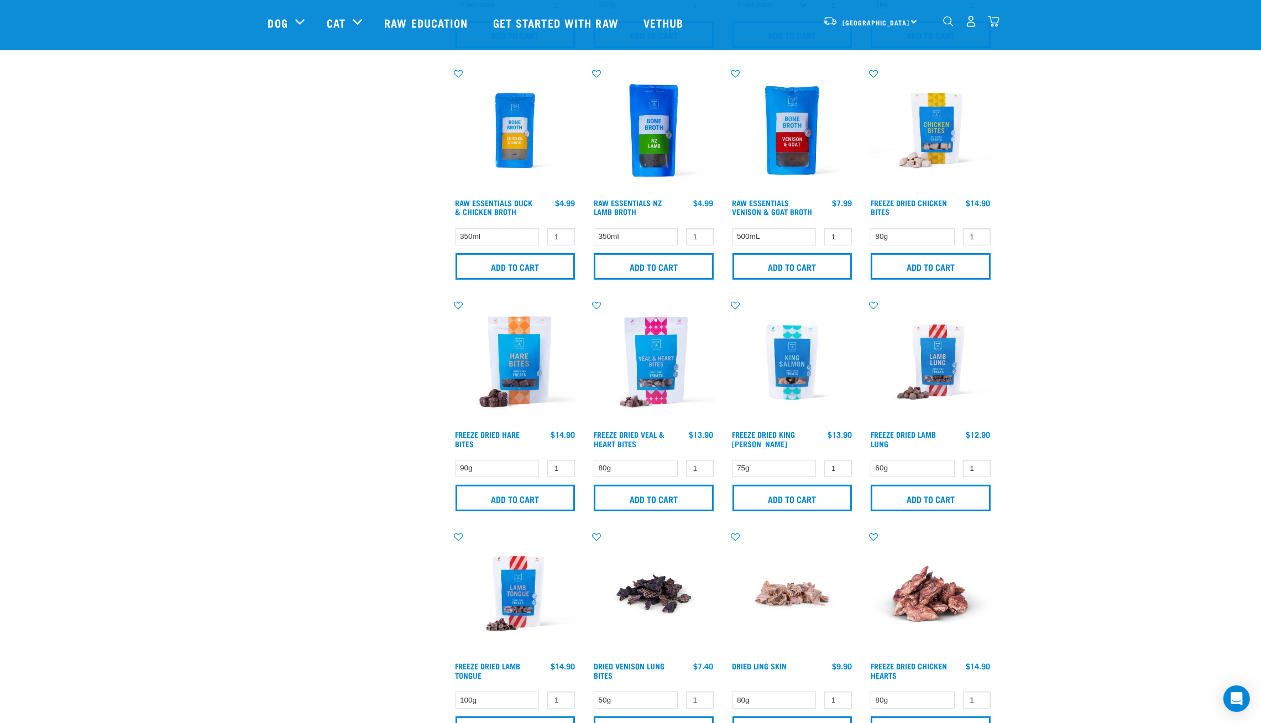
scroll to position [464, 0]
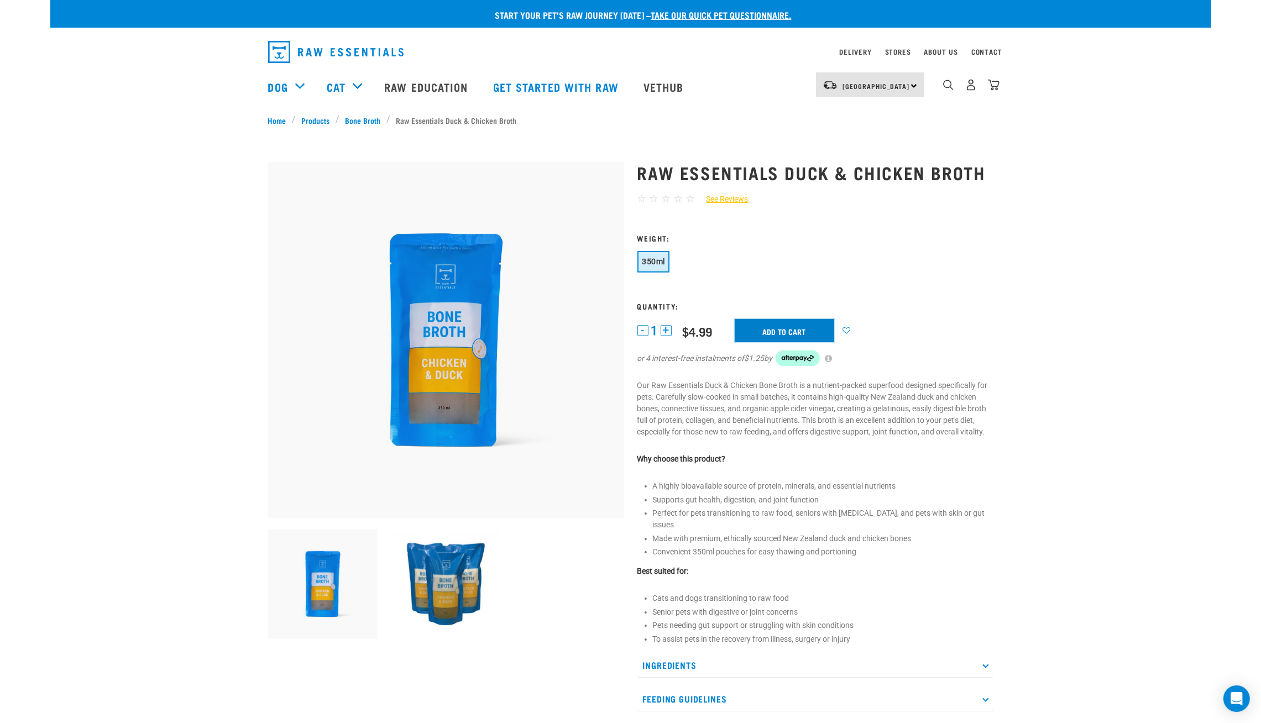
click at [771, 332] on input "Add to cart" at bounding box center [785, 330] width 100 height 23
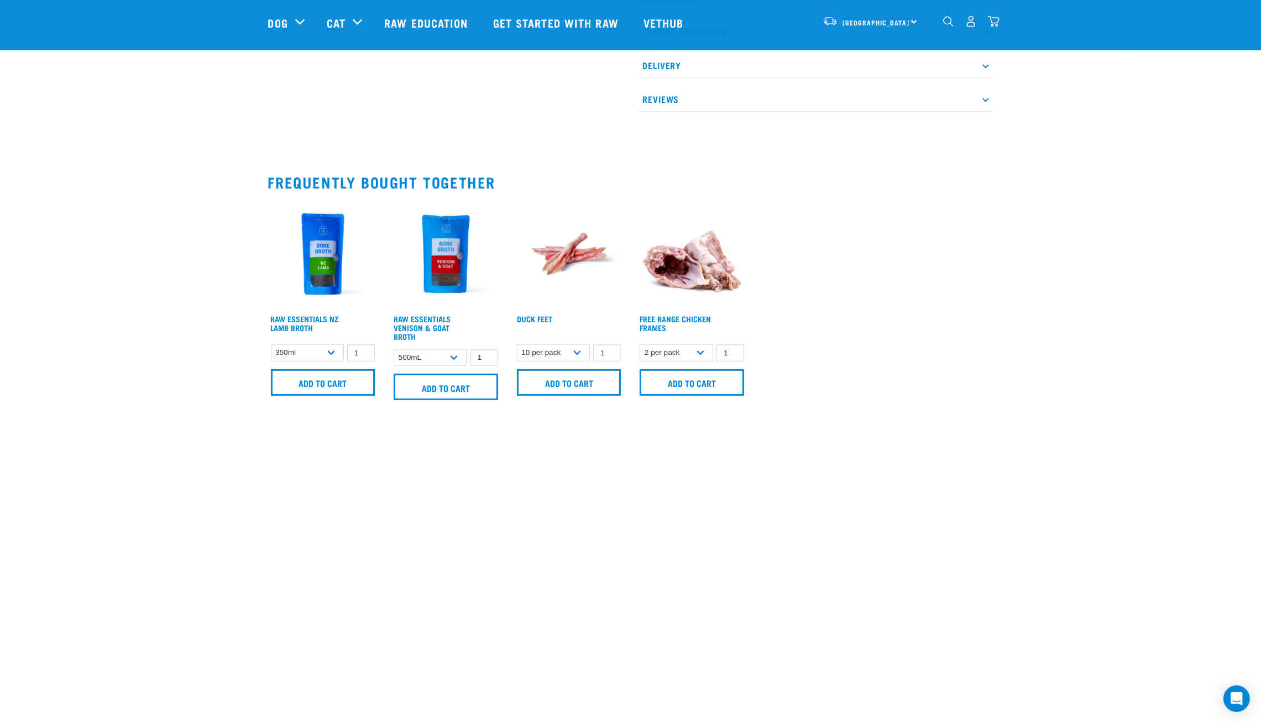
scroll to position [697, 0]
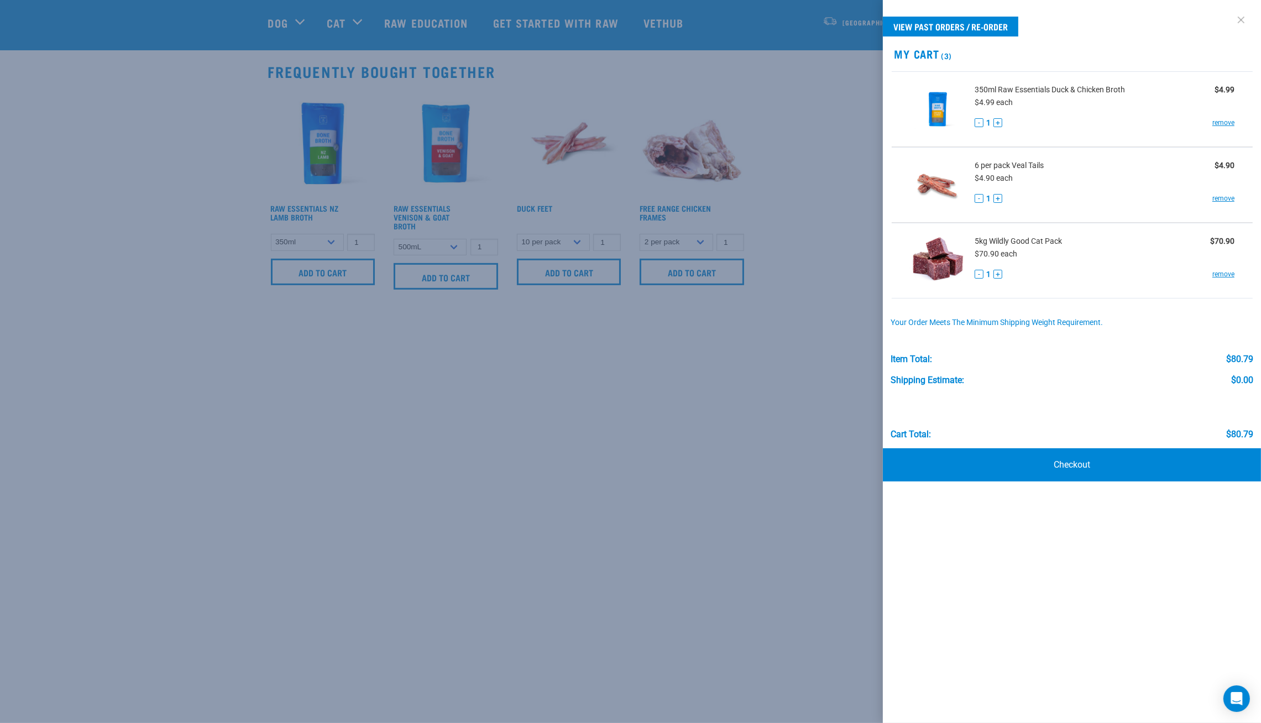
click at [1240, 18] on link at bounding box center [1241, 20] width 18 height 18
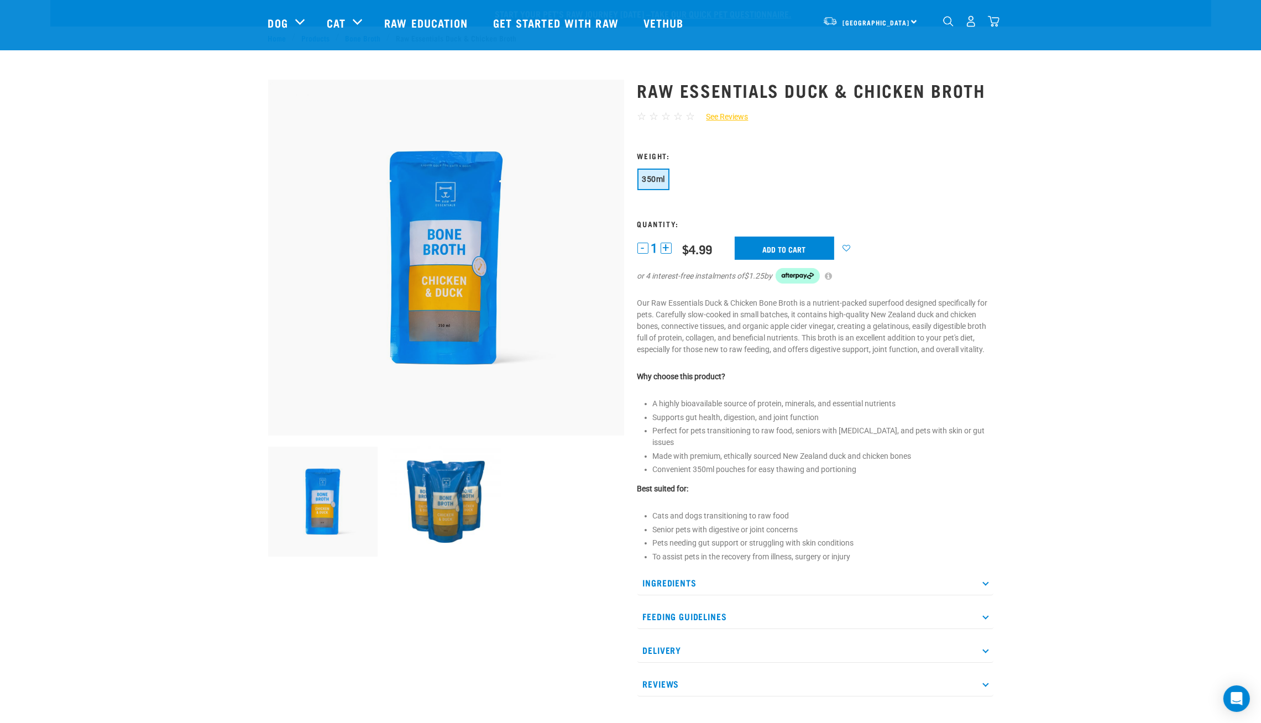
scroll to position [0, 0]
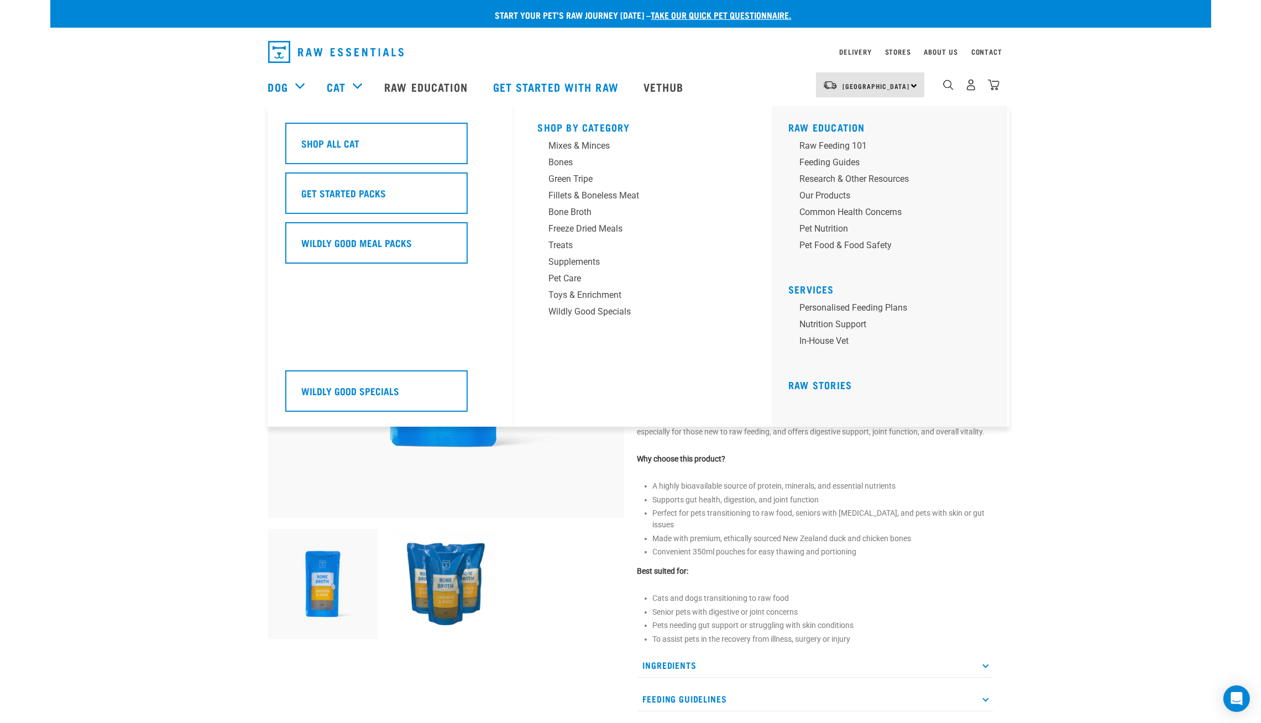
click at [343, 71] on div "Cat" at bounding box center [350, 87] width 46 height 44
click at [339, 83] on link "Cat" at bounding box center [336, 87] width 19 height 17
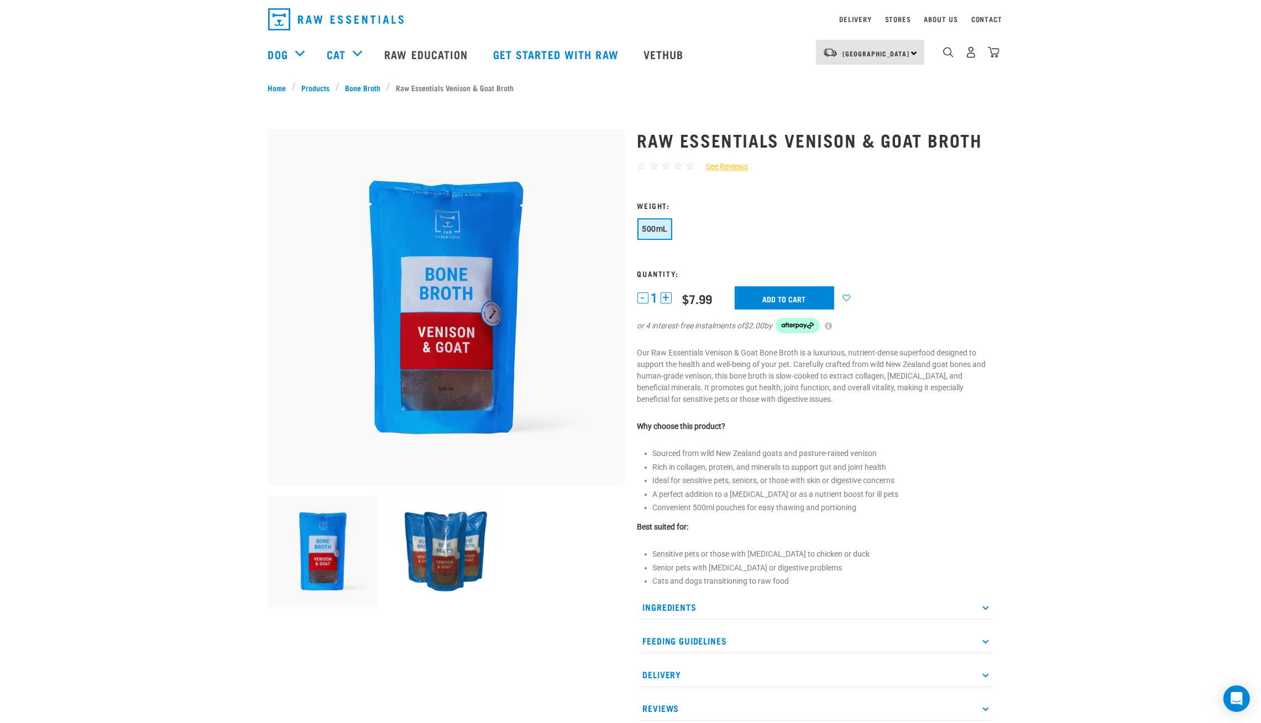
scroll to position [66, 0]
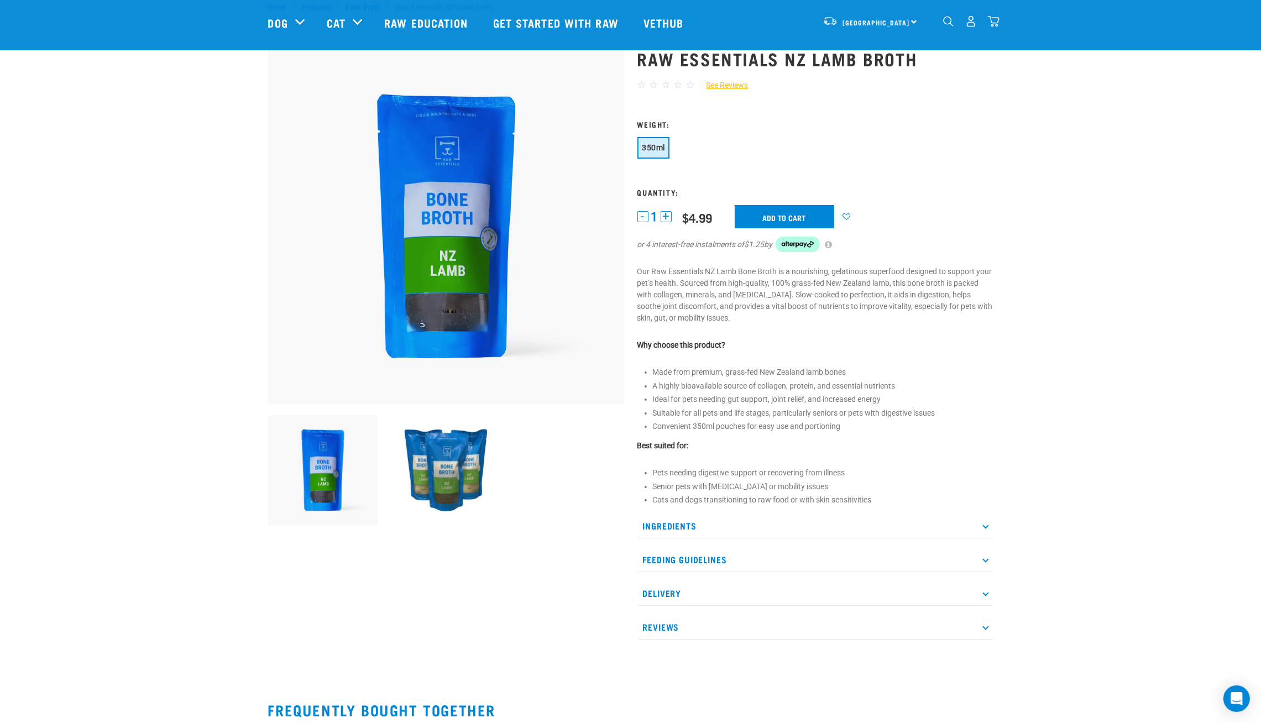
scroll to position [66, 0]
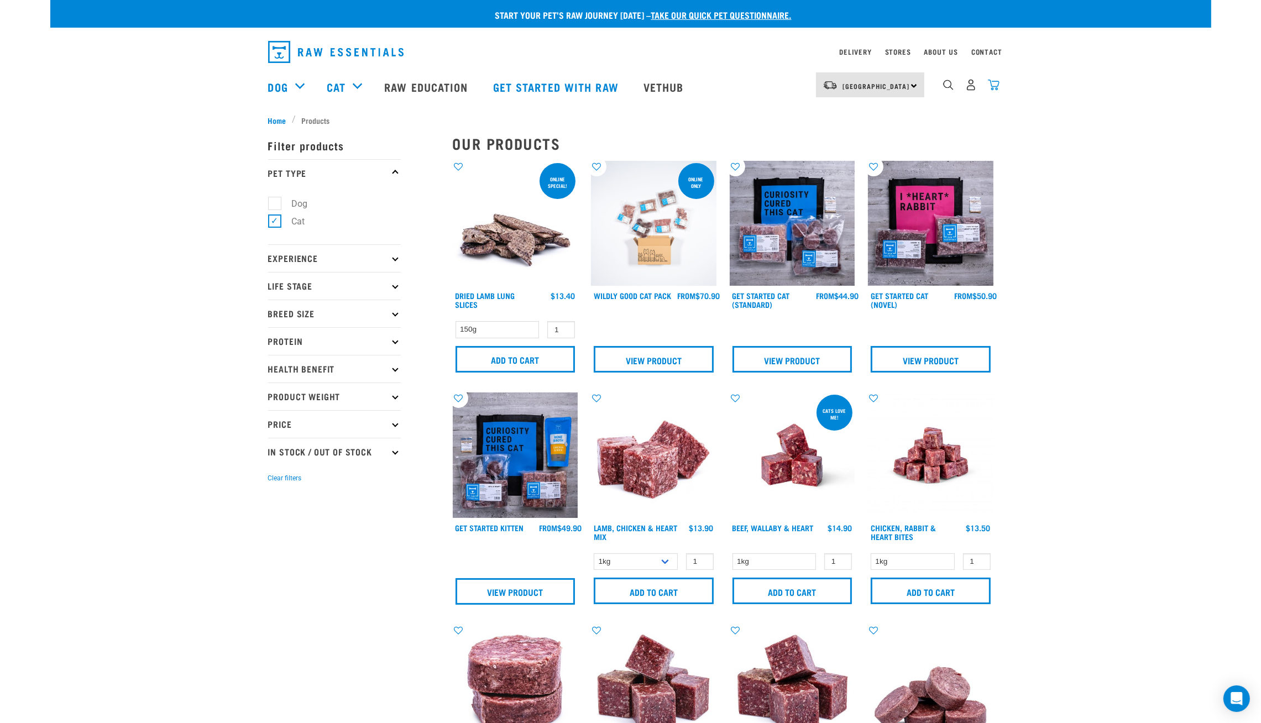
click at [996, 87] on img "dropdown navigation" at bounding box center [994, 85] width 12 height 12
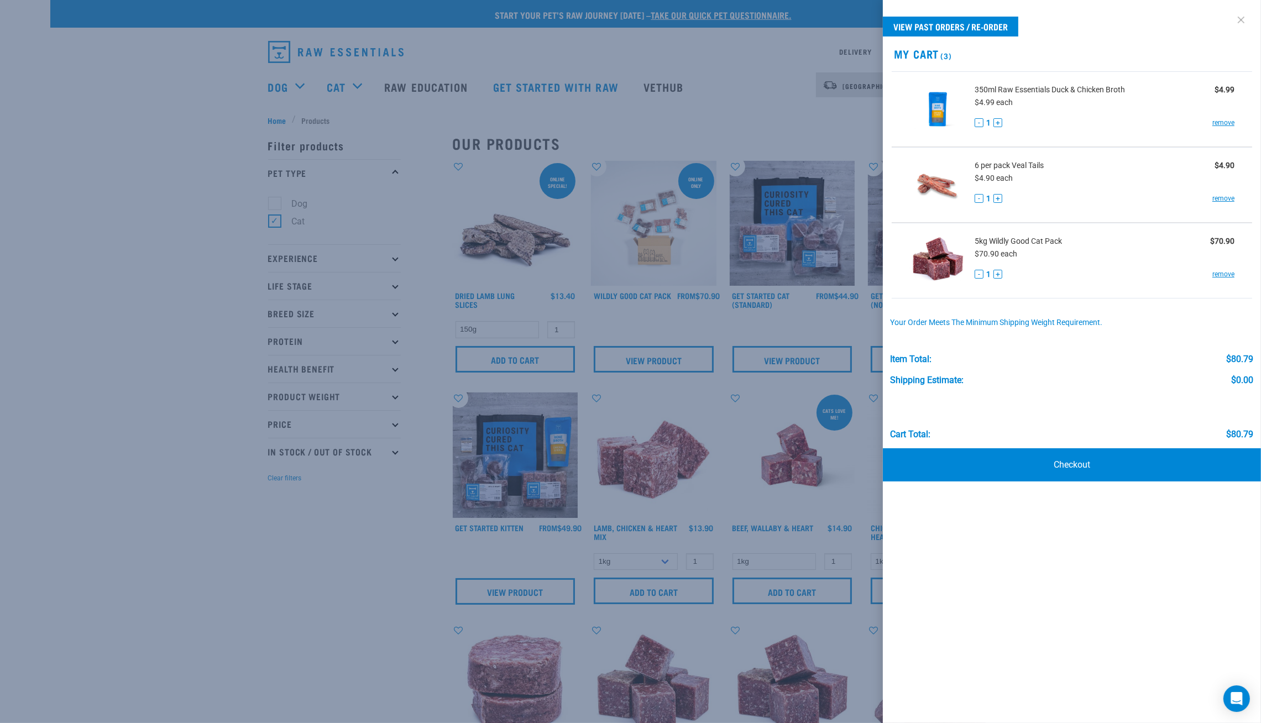
click at [1239, 18] on link at bounding box center [1241, 20] width 18 height 18
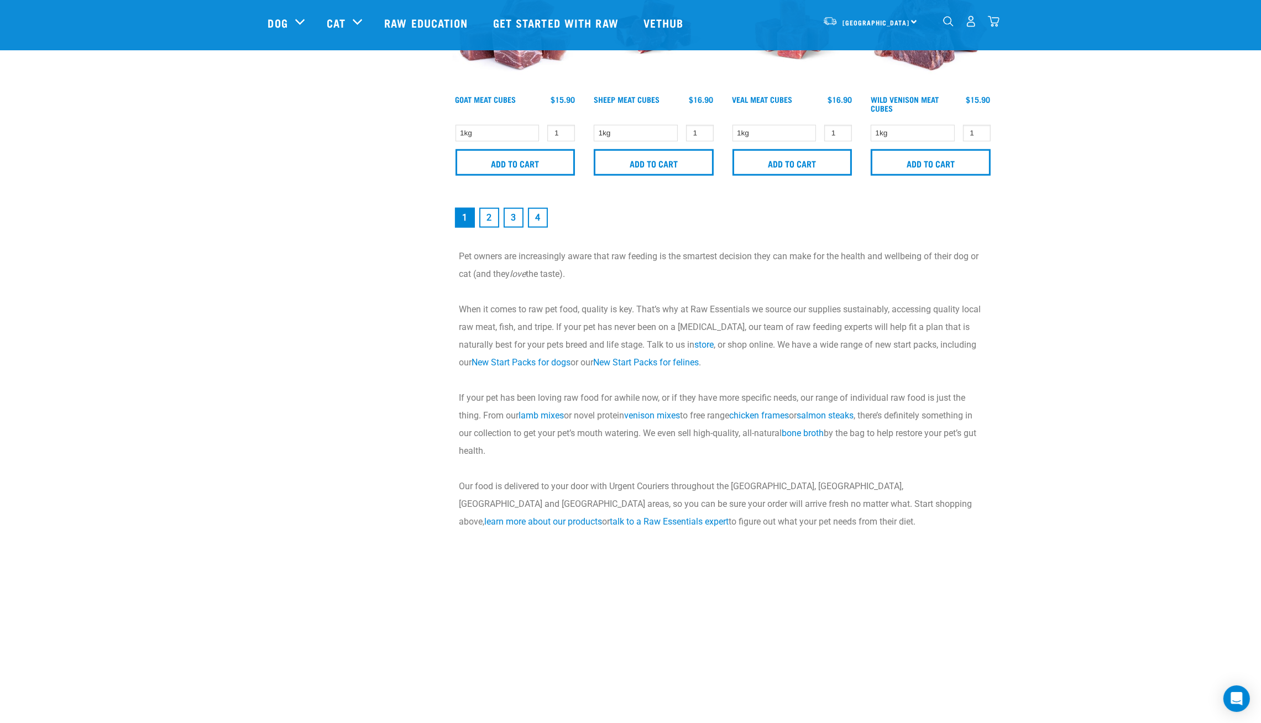
scroll to position [1757, 0]
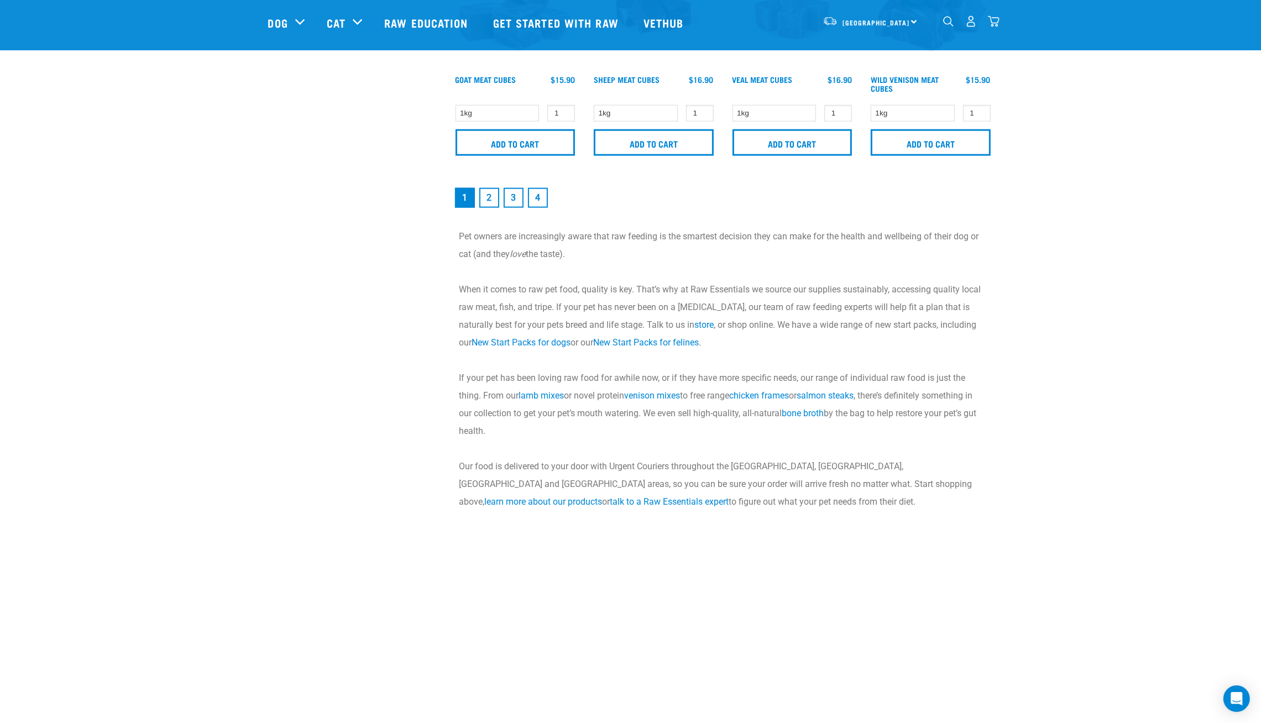
click at [493, 196] on link "2" at bounding box center [489, 198] width 20 height 20
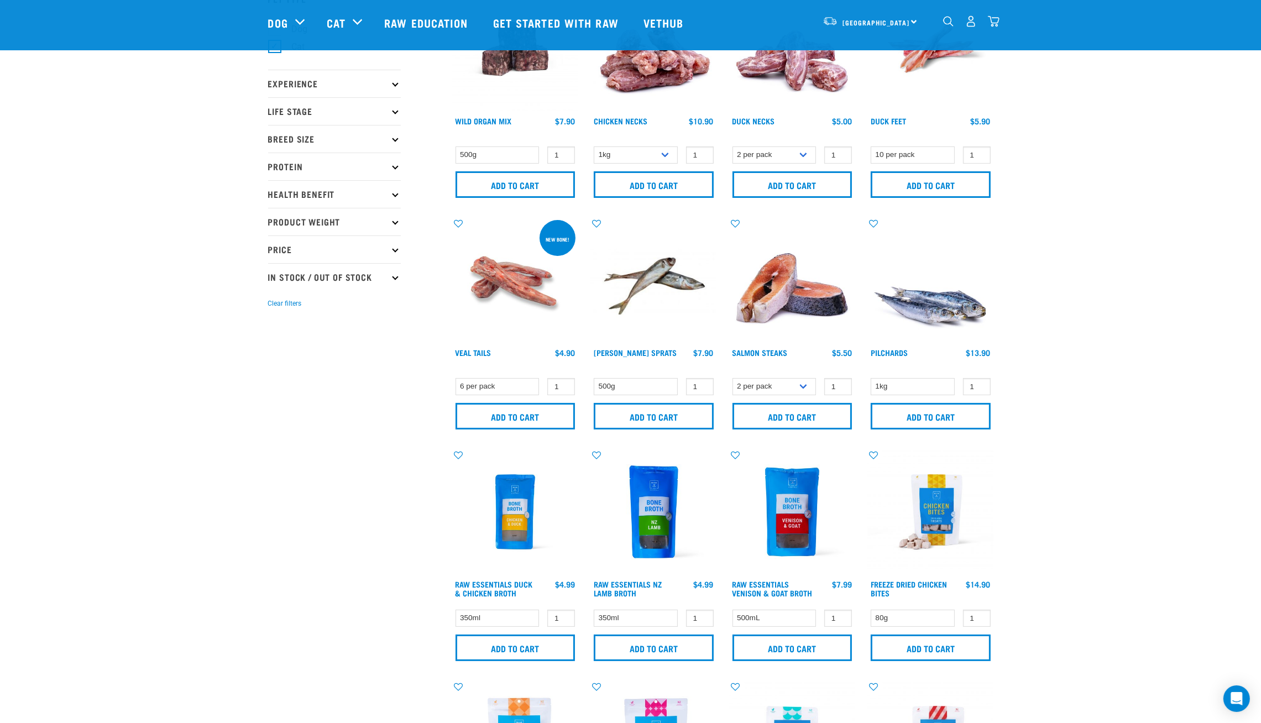
scroll to position [99, 0]
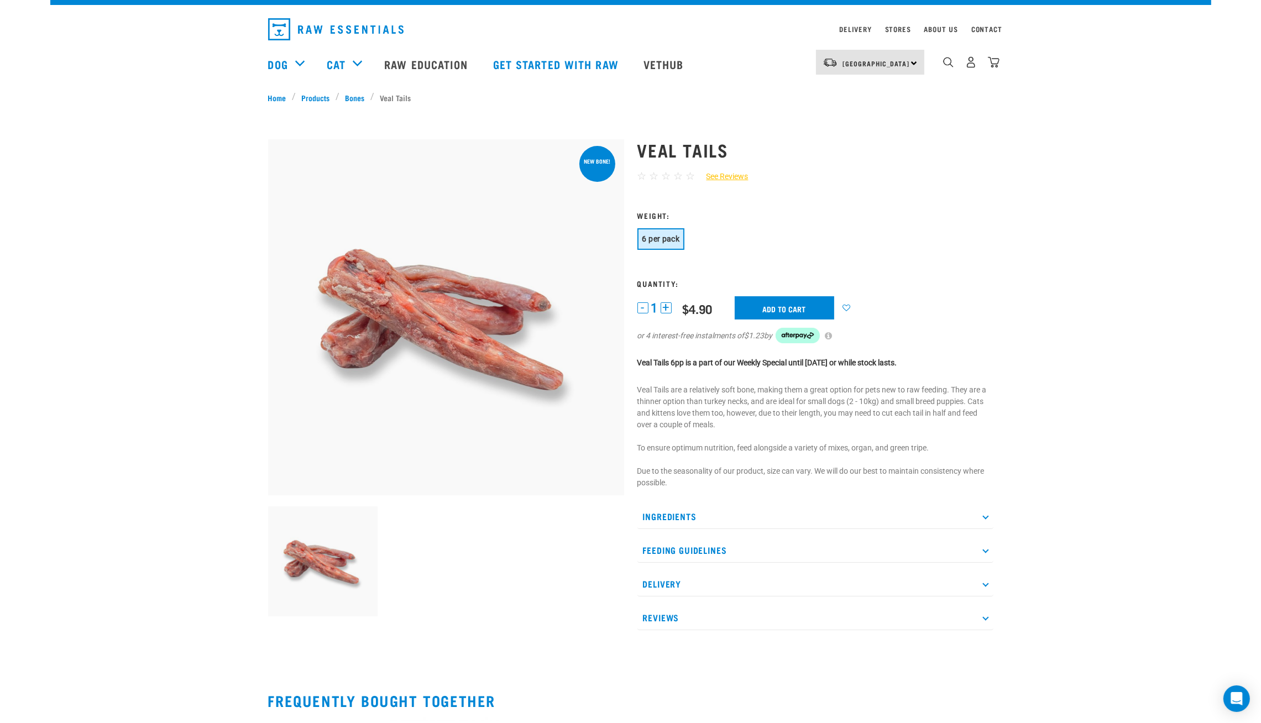
scroll to position [33, 0]
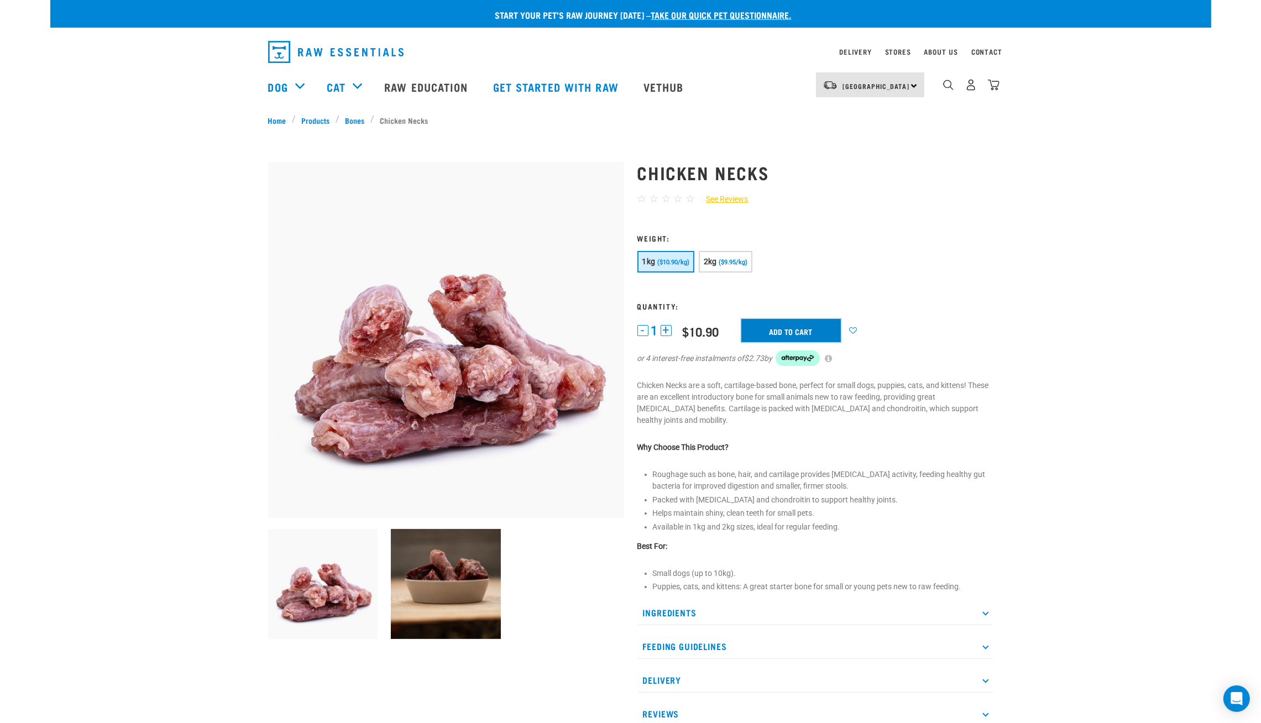
click at [784, 323] on input "Add to cart" at bounding box center [791, 330] width 100 height 23
click at [994, 91] on img "dropdown navigation" at bounding box center [994, 85] width 12 height 12
click at [988, 88] on img "dropdown navigation" at bounding box center [994, 85] width 12 height 12
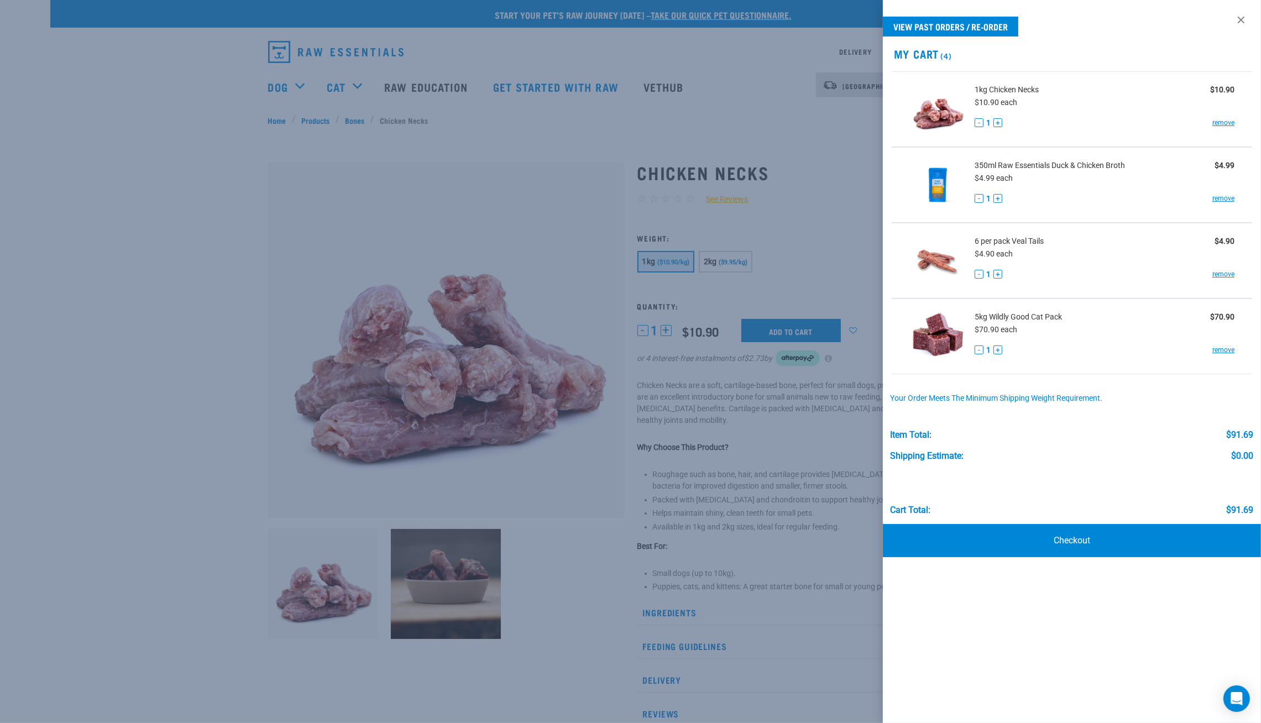
click at [978, 118] on button "-" at bounding box center [979, 122] width 9 height 9
click at [981, 123] on button "-" at bounding box center [979, 122] width 9 height 9
click at [1041, 528] on link "Checkout" at bounding box center [1072, 540] width 378 height 33
click at [1223, 123] on link "remove" at bounding box center [1223, 123] width 22 height 10
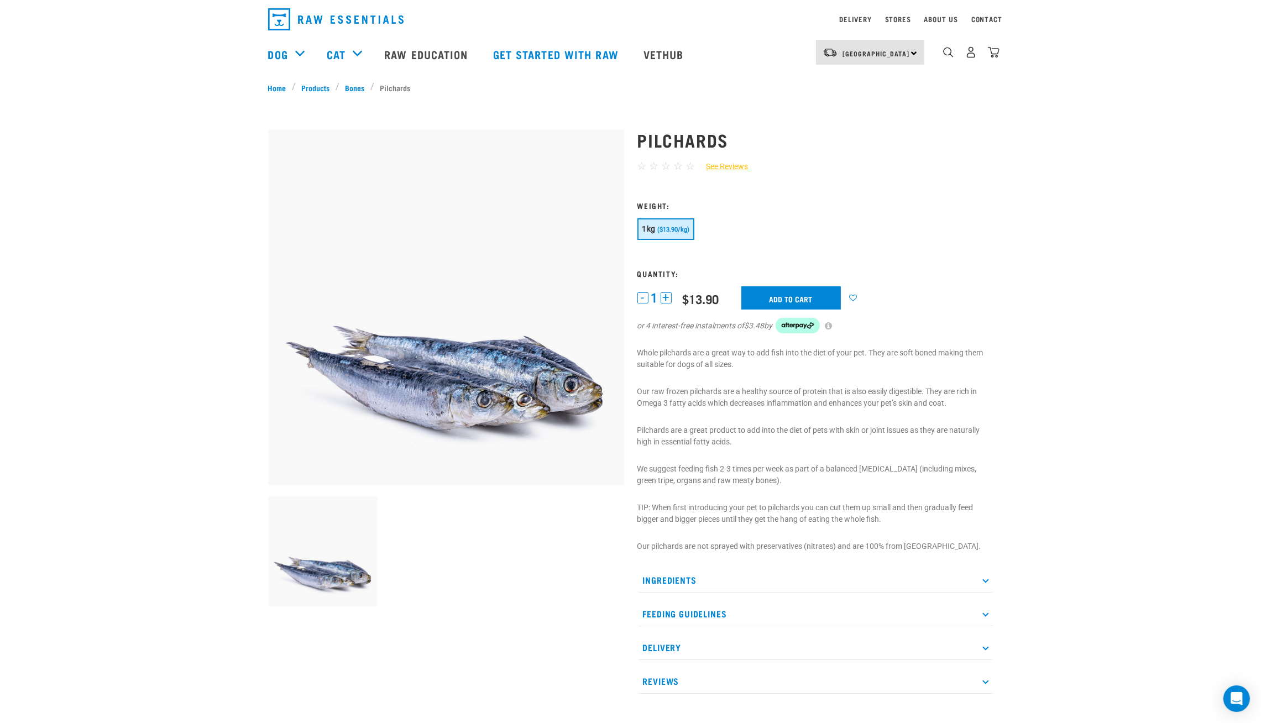
scroll to position [66, 0]
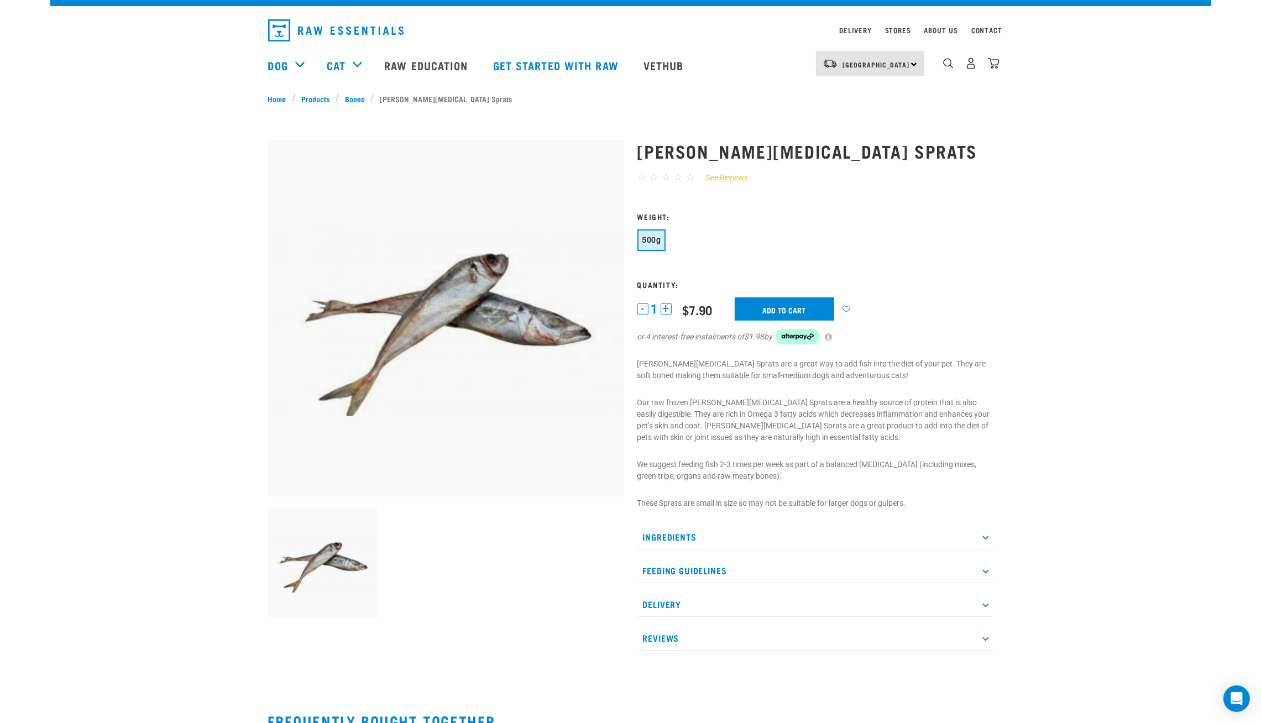
scroll to position [33, 0]
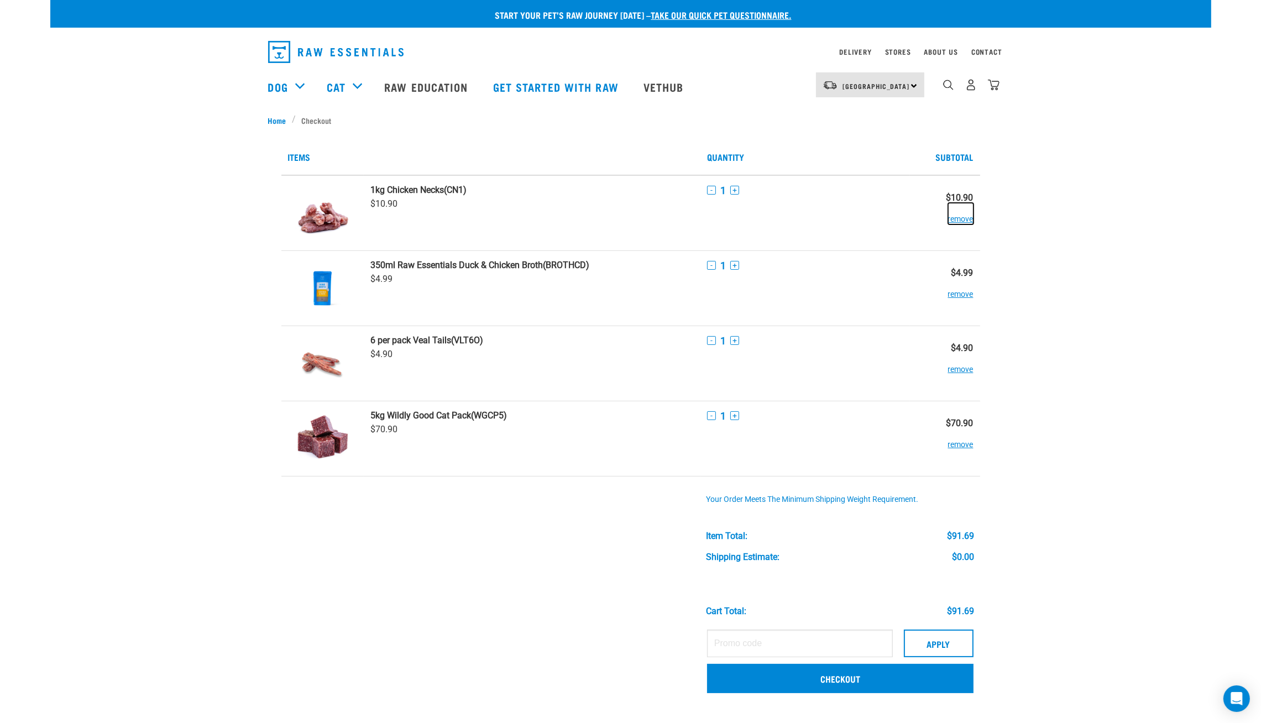
click at [960, 220] on button "remove" at bounding box center [960, 214] width 25 height 22
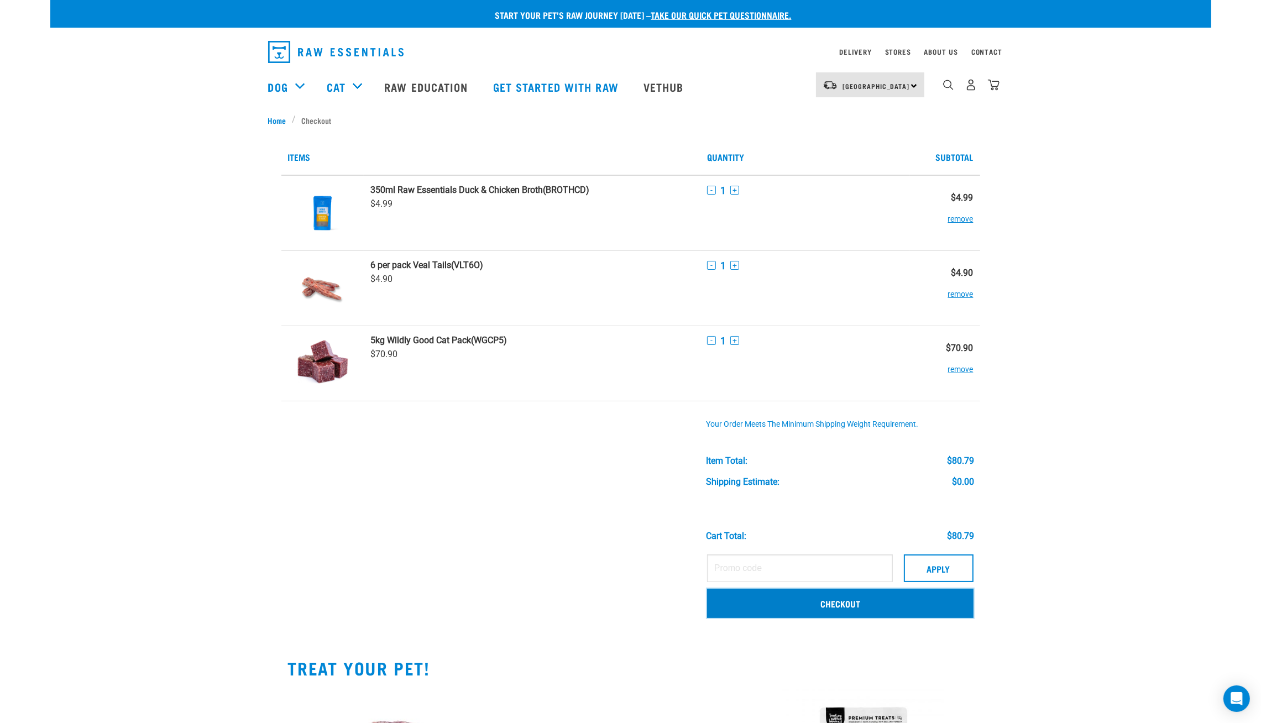
click at [817, 594] on link "Checkout" at bounding box center [840, 603] width 266 height 29
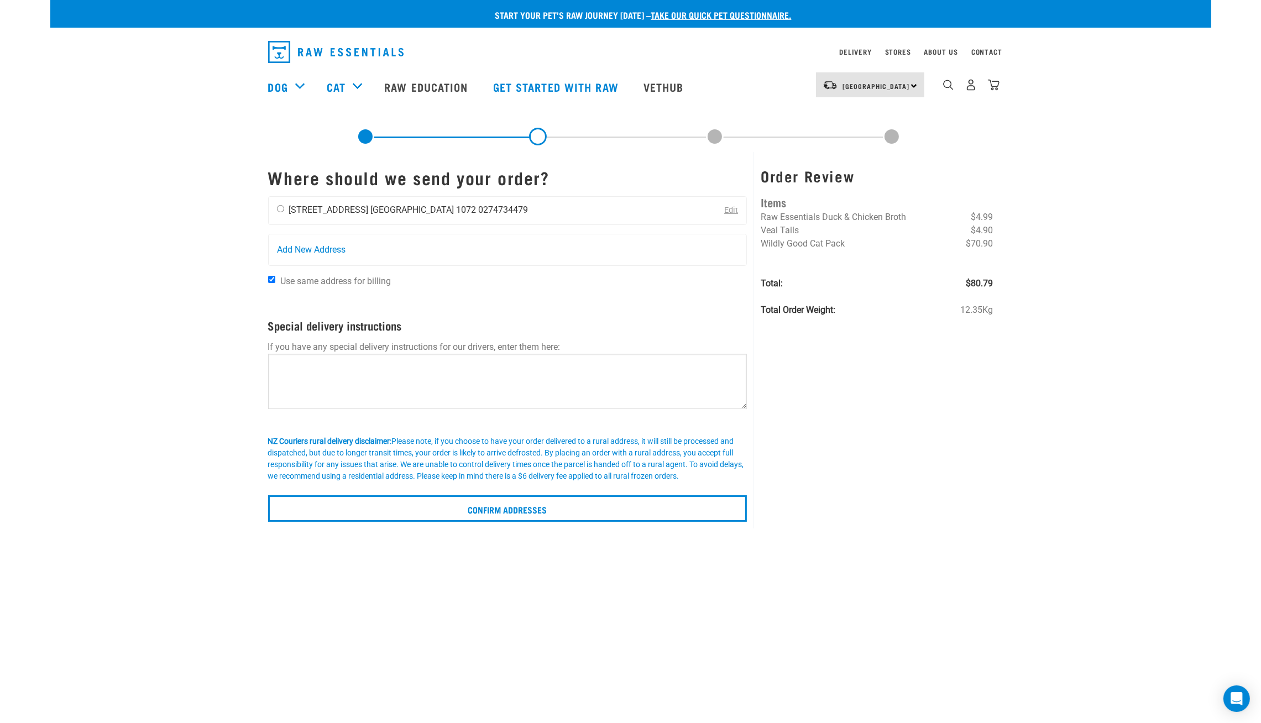
click at [283, 212] on input "radio" at bounding box center [280, 208] width 7 height 7
radio input "true"
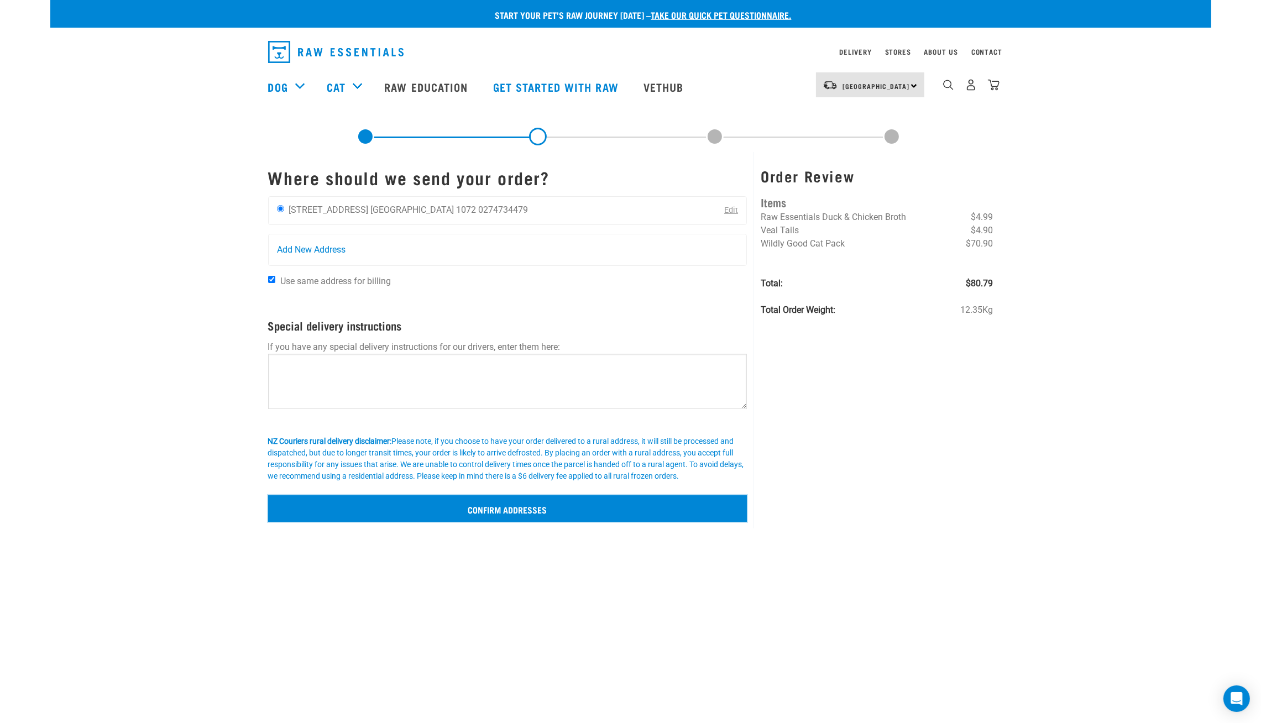
click at [539, 508] on input "Confirm addresses" at bounding box center [507, 508] width 479 height 27
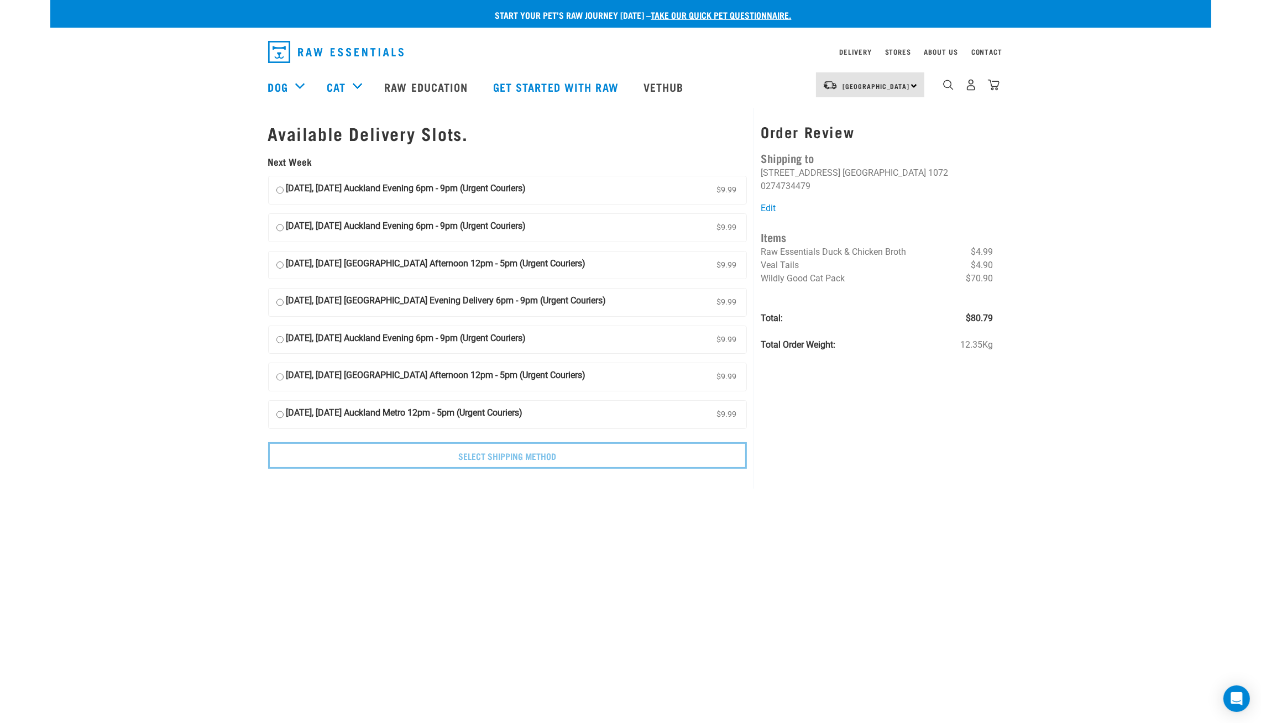
click at [282, 197] on input "25 August, Monday Auckland Evening 6pm - 9pm (Urgent Couriers) $9.99" at bounding box center [279, 190] width 7 height 17
radio input "true"
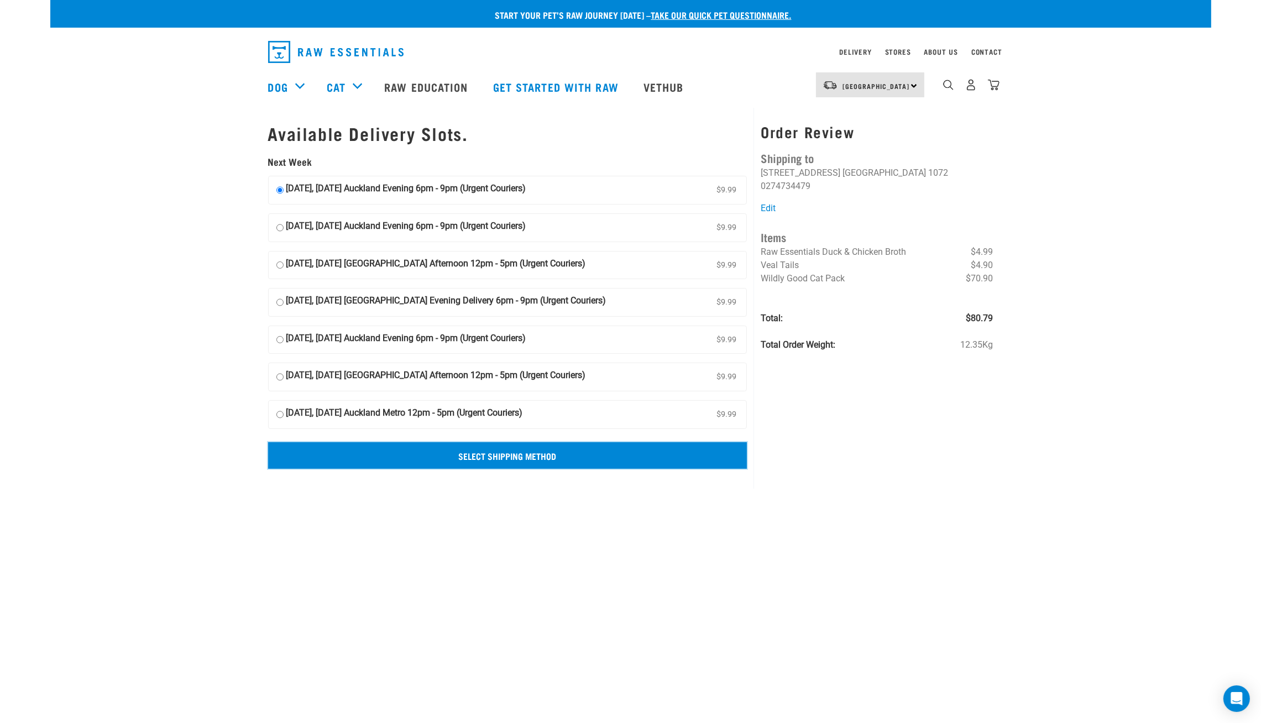
click at [678, 458] on input "Select Shipping Method" at bounding box center [507, 455] width 479 height 27
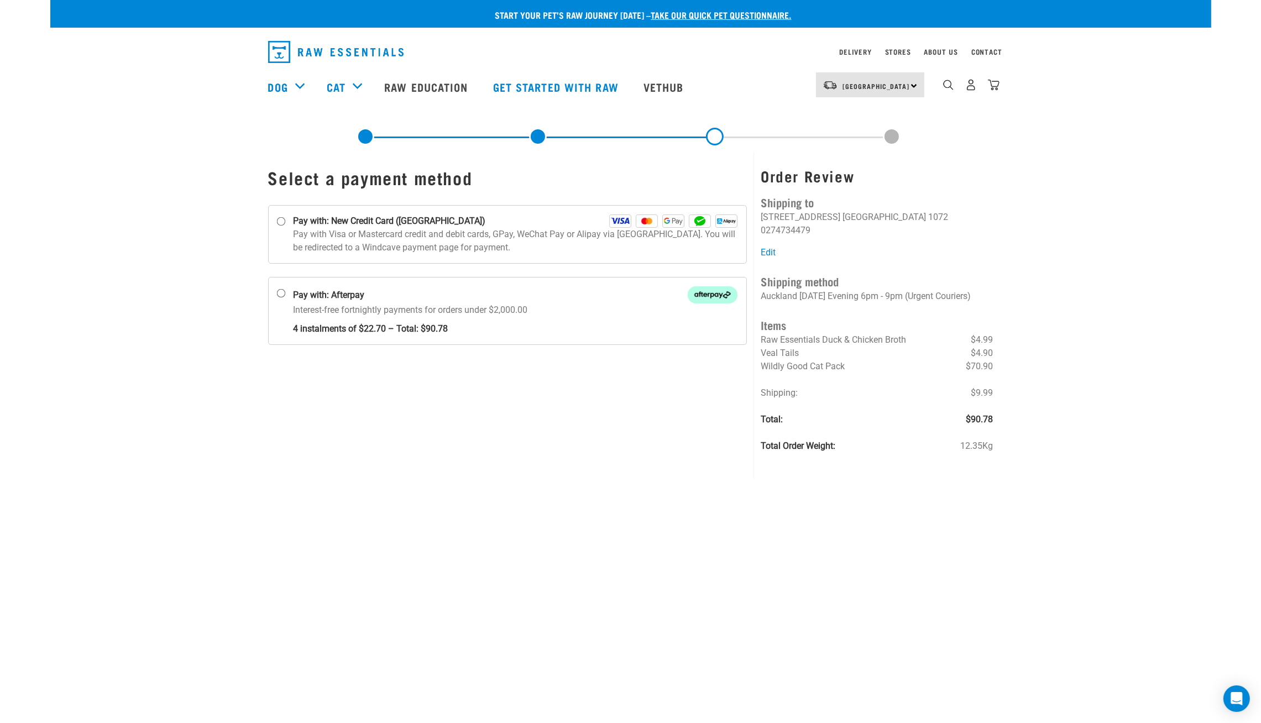
click at [678, 458] on div "Select a payment method" at bounding box center [507, 315] width 493 height 327
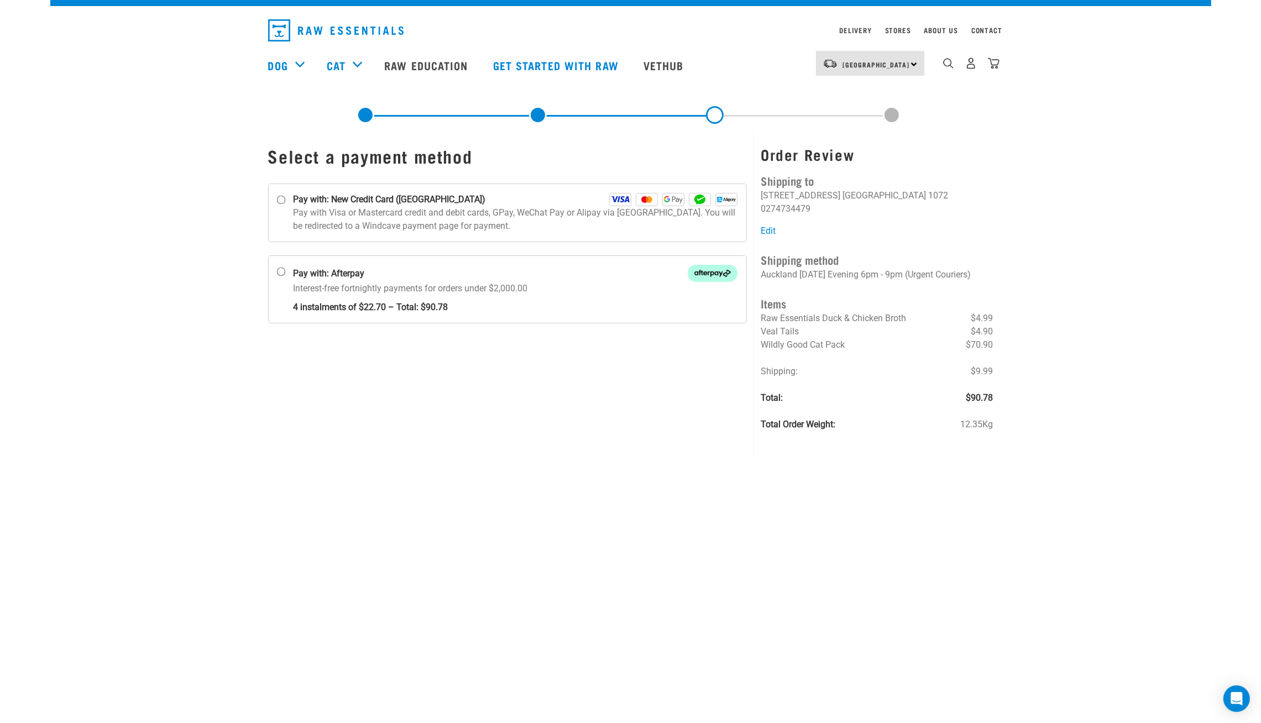
scroll to position [33, 0]
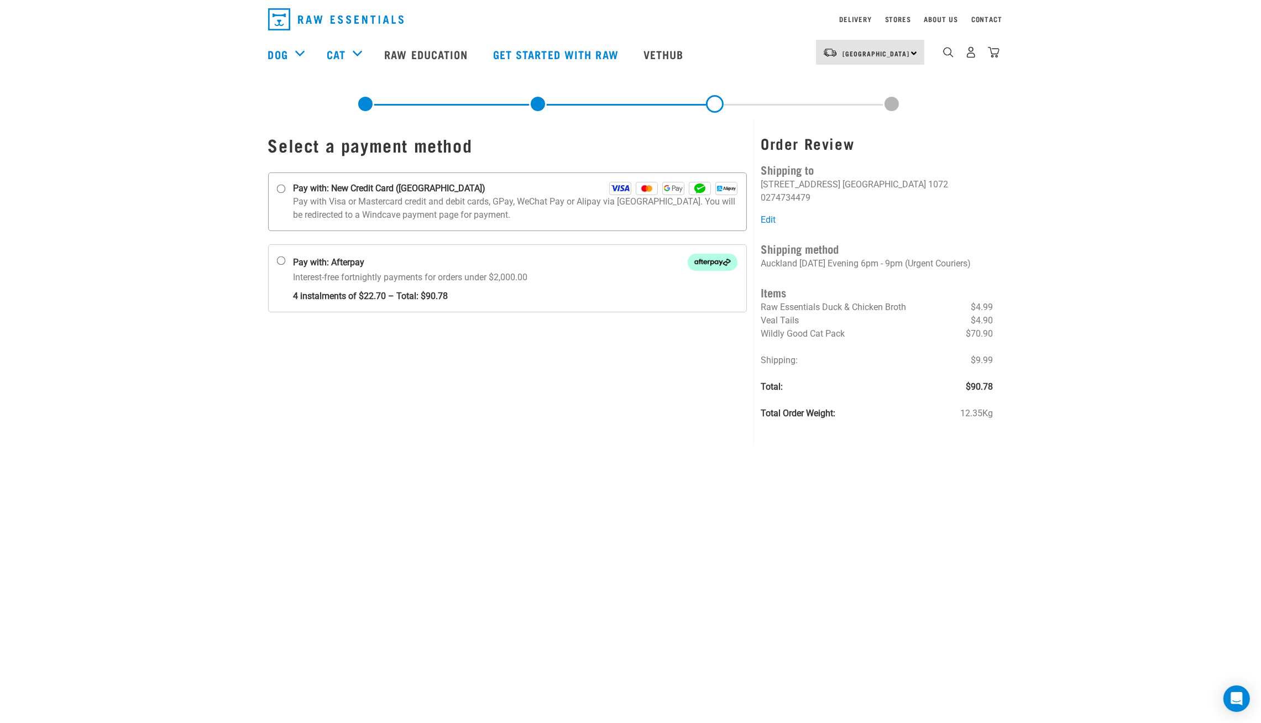
click at [639, 213] on p "Pay with Visa or Mastercard credit and debit cards, GPay, WeChat Pay or Alipay …" at bounding box center [516, 208] width 444 height 27
click at [285, 193] on input "Pay with: New Credit Card (Windcave)" at bounding box center [280, 189] width 9 height 9
radio input "true"
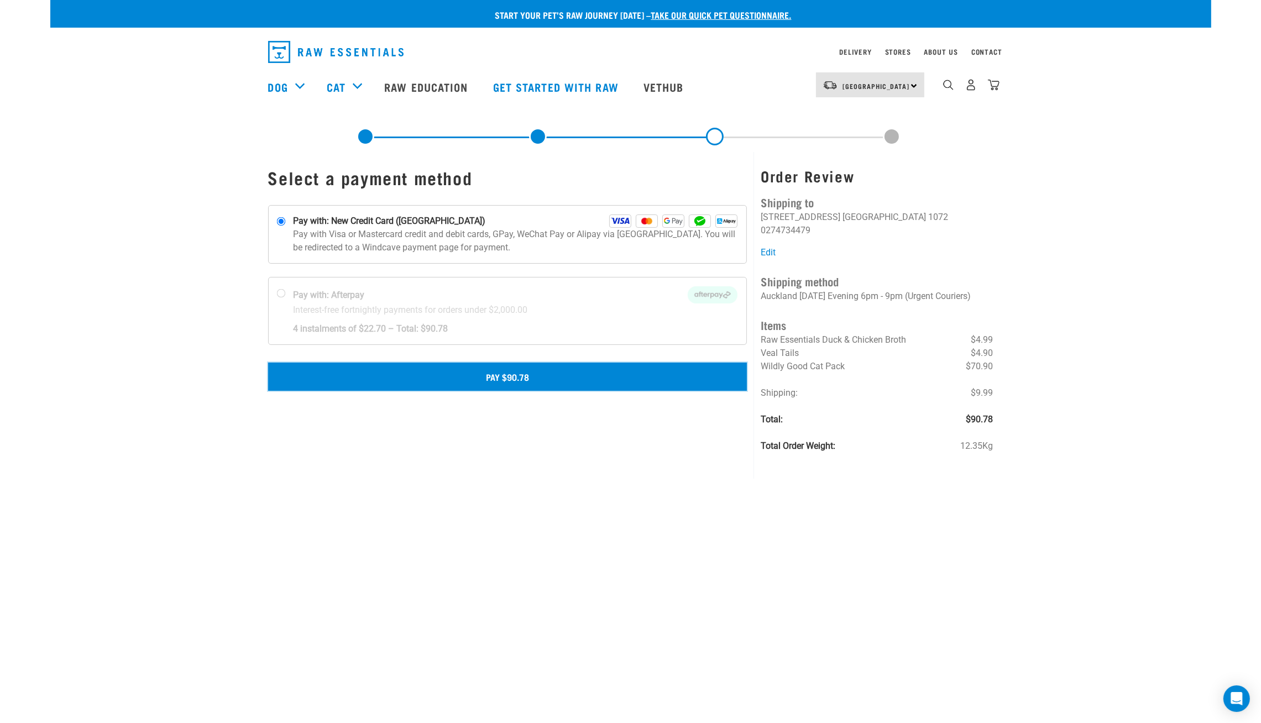
click at [679, 381] on button "Pay $90.78" at bounding box center [507, 377] width 479 height 28
